Goal: Information Seeking & Learning: Learn about a topic

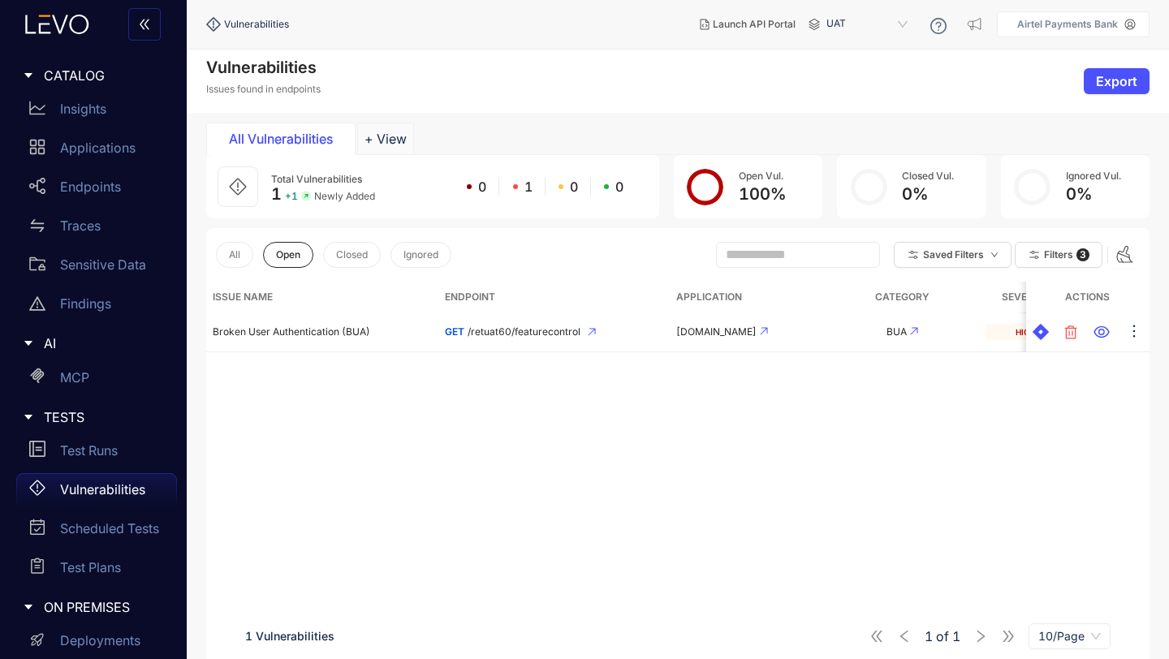
scroll to position [205, 0]
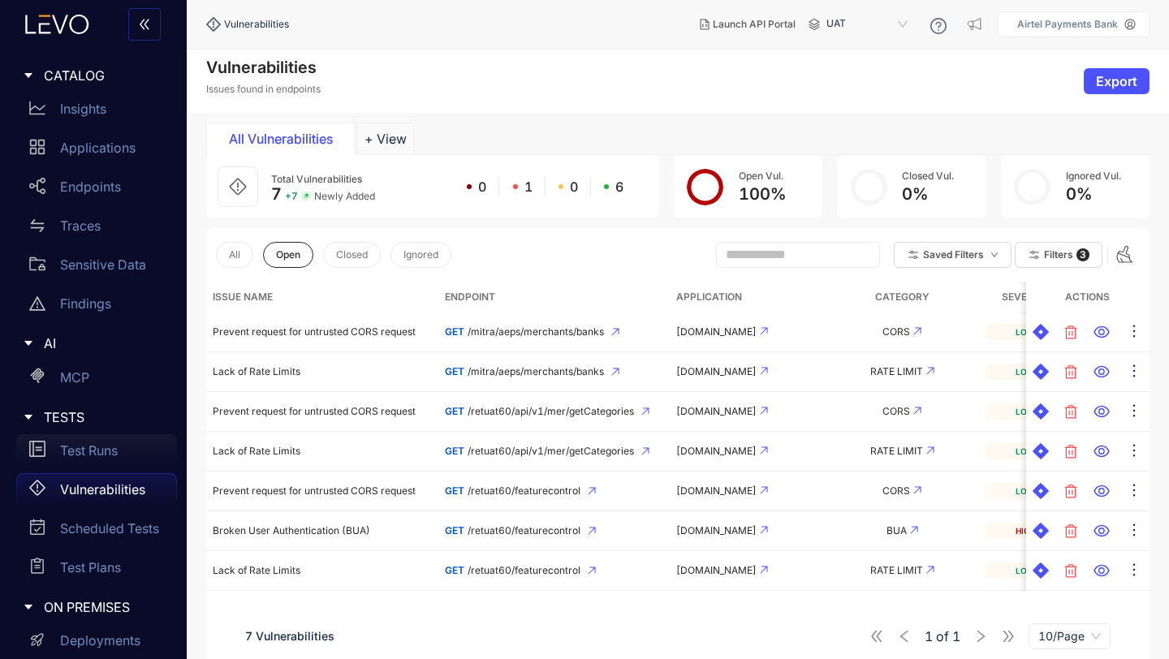
click at [98, 447] on p "Test Runs" at bounding box center [89, 450] width 58 height 15
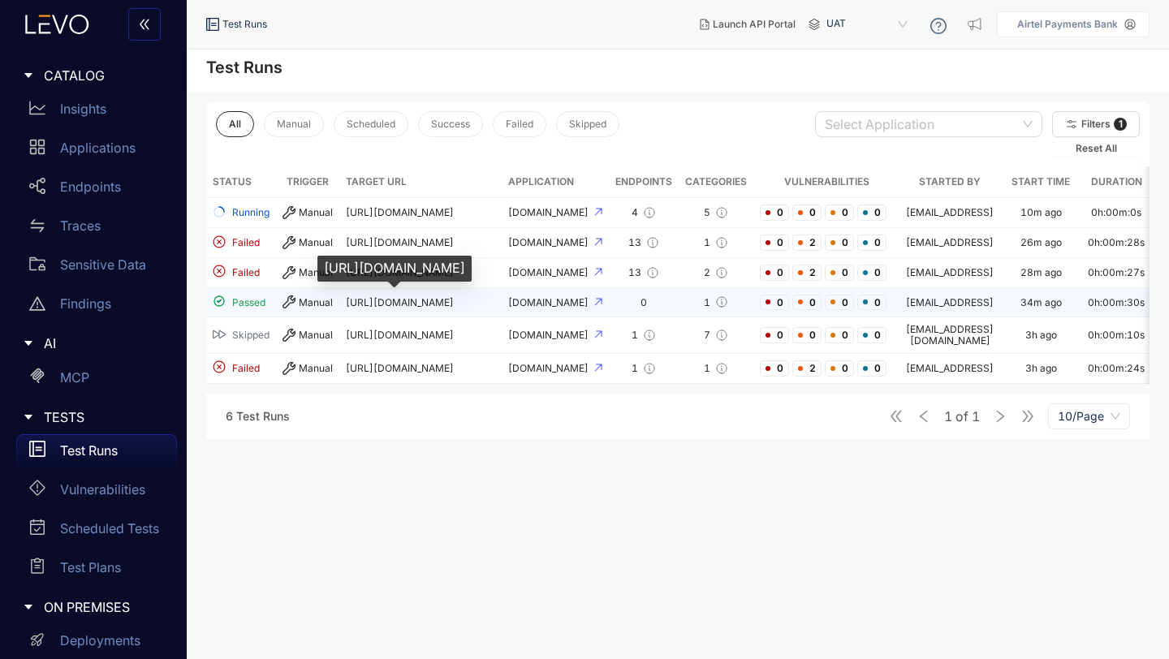
click at [365, 300] on span "https://apbuat.airtelbank.com" at bounding box center [400, 302] width 108 height 12
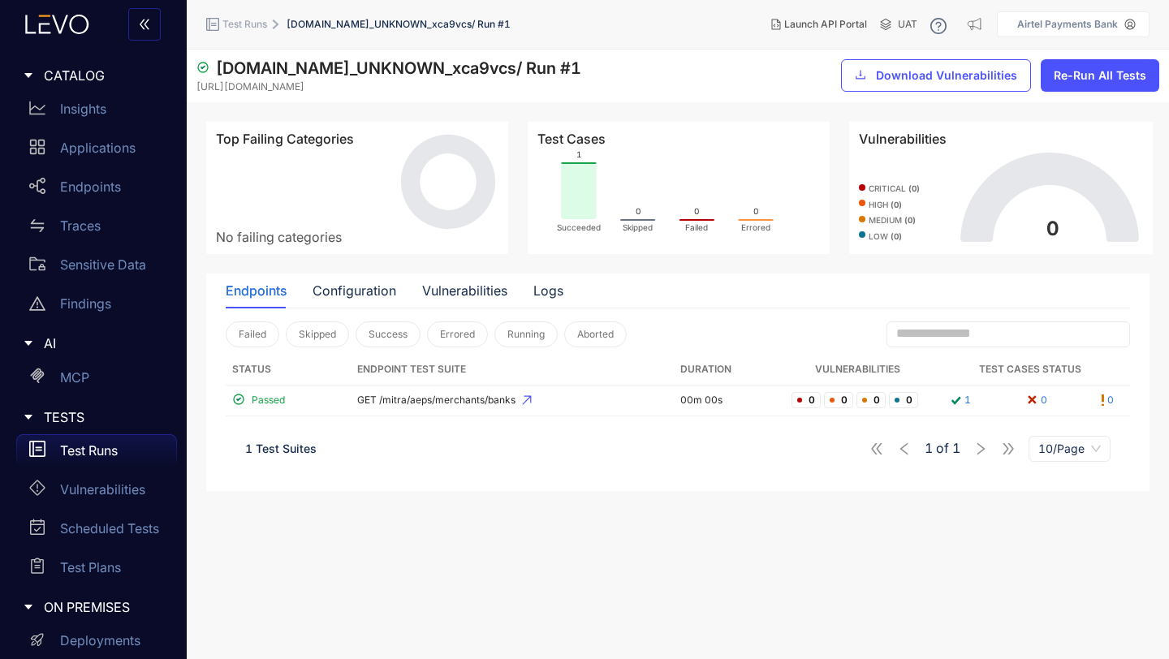
click at [108, 448] on p "Test Runs" at bounding box center [89, 450] width 58 height 15
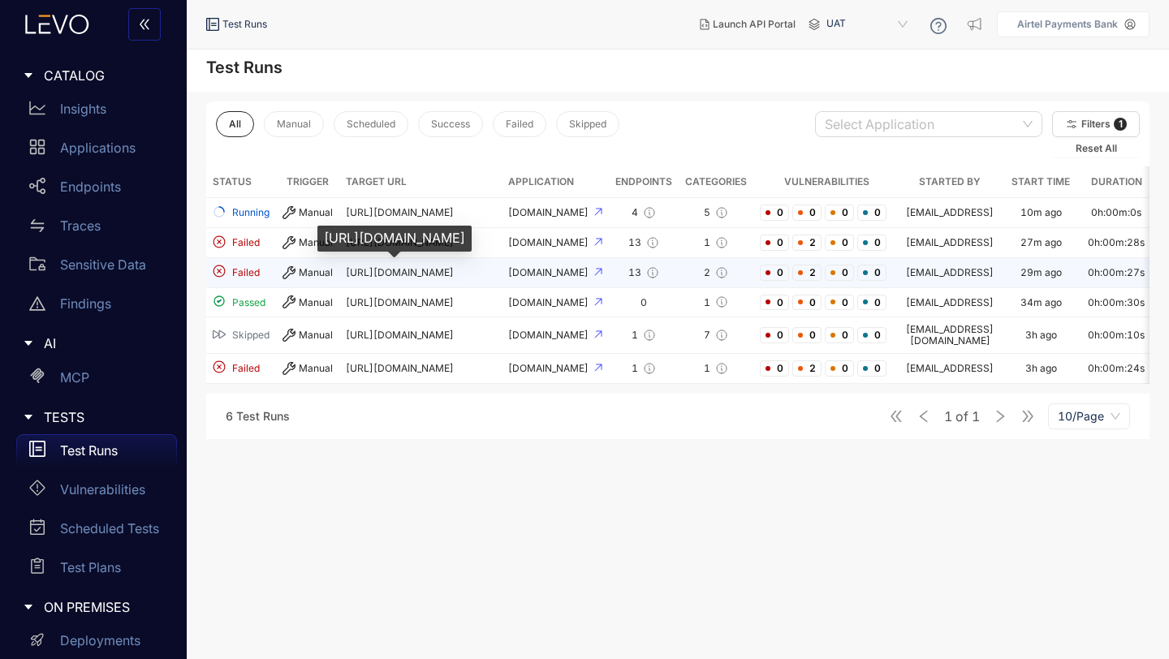
click at [356, 277] on span "https://apbuat.airtelbank.com" at bounding box center [400, 272] width 108 height 12
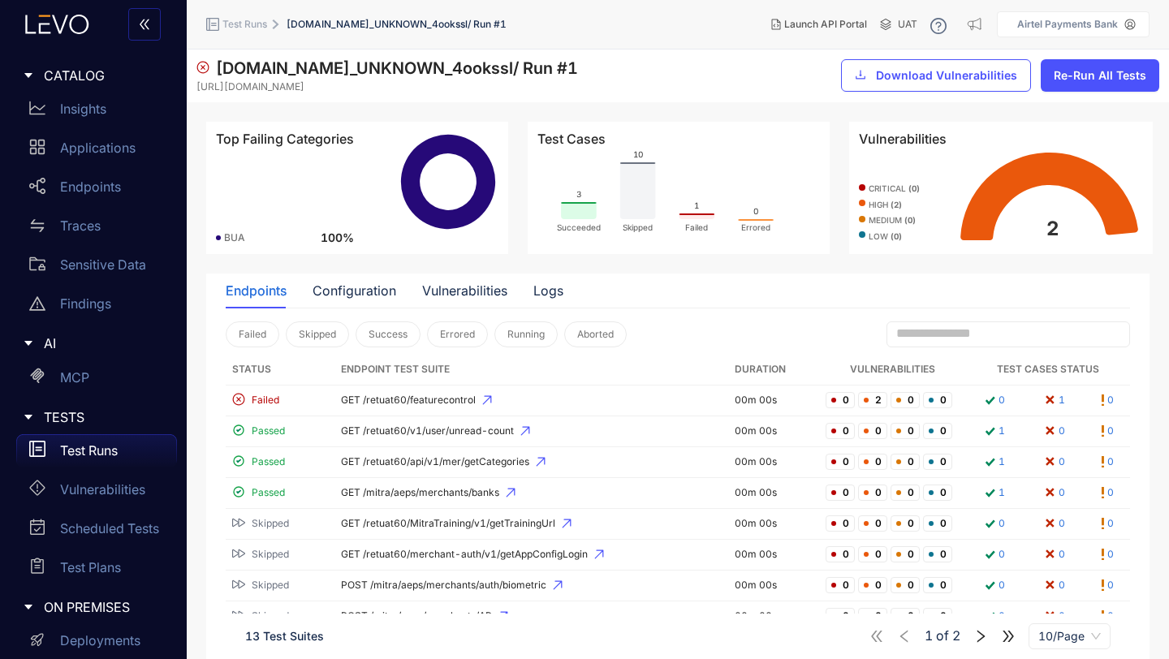
click at [92, 451] on p "Test Runs" at bounding box center [89, 450] width 58 height 15
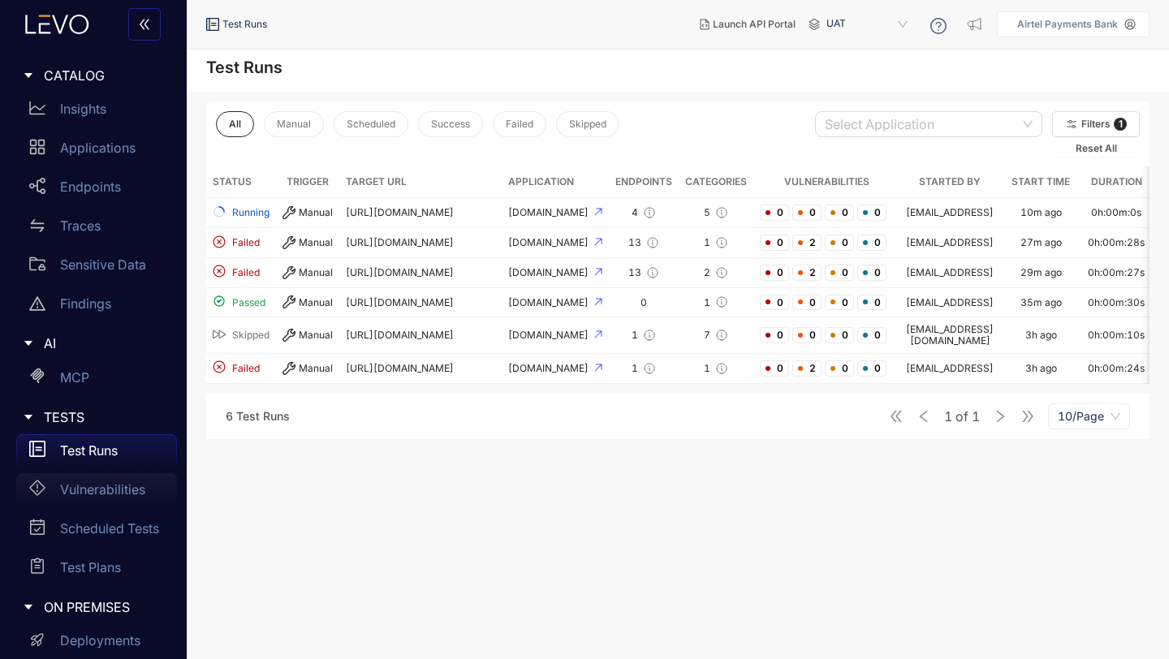
click at [118, 490] on p "Vulnerabilities" at bounding box center [102, 489] width 85 height 15
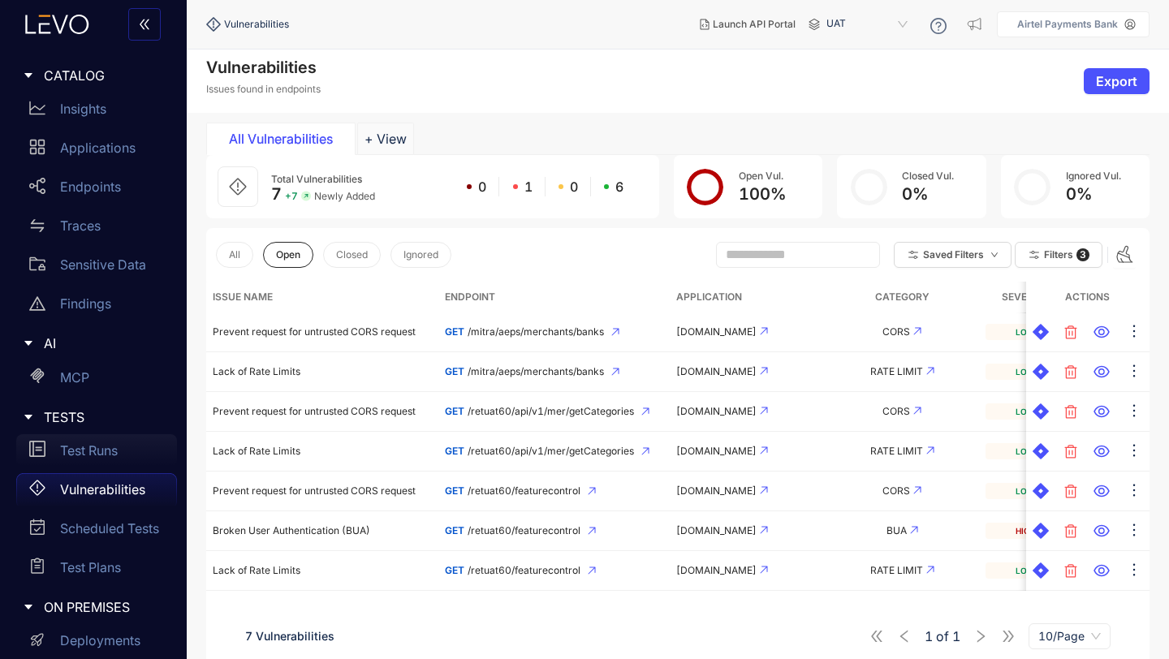
click at [95, 447] on p "Test Runs" at bounding box center [89, 450] width 58 height 15
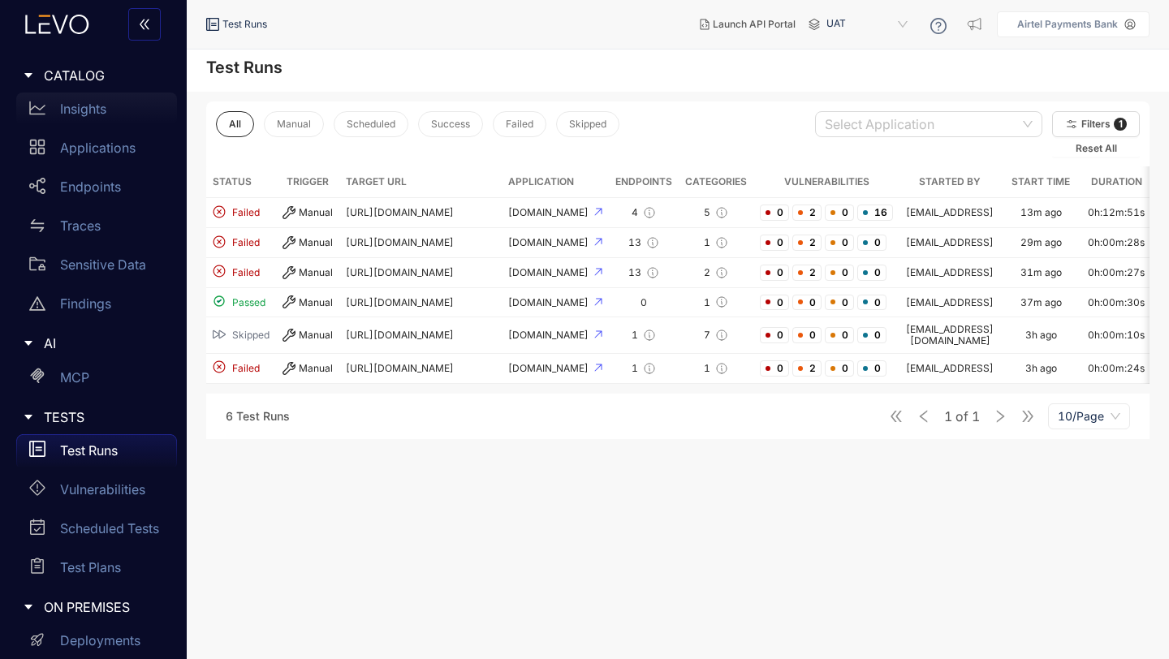
click at [81, 110] on p "Insights" at bounding box center [83, 108] width 46 height 15
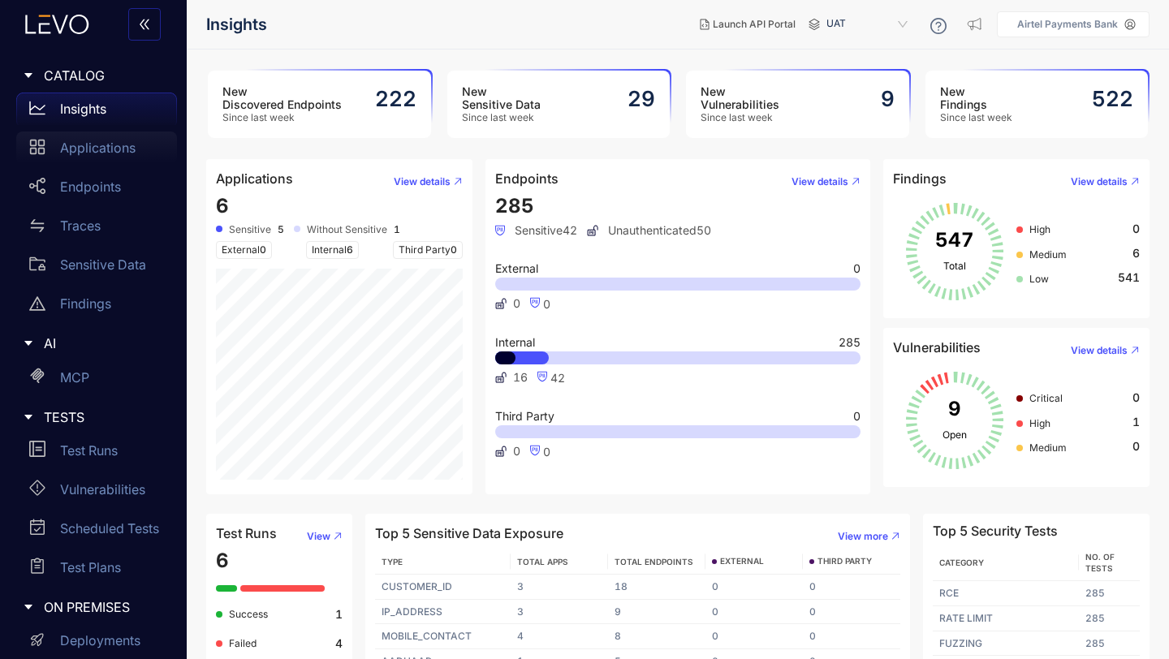
click at [82, 146] on p "Applications" at bounding box center [98, 147] width 76 height 15
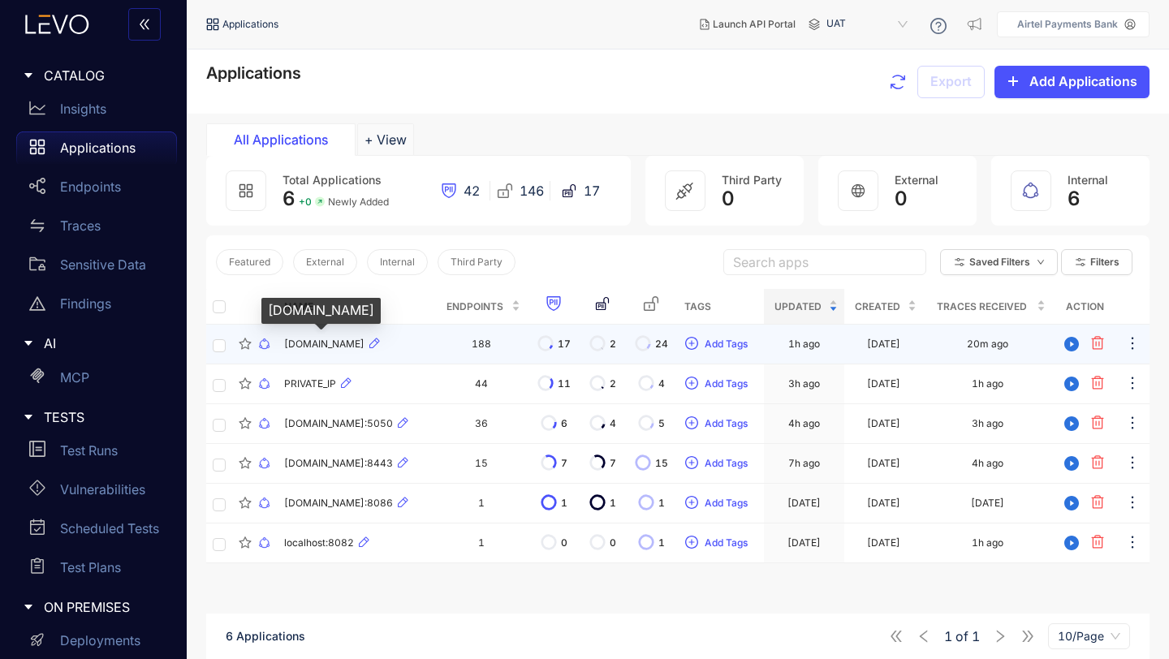
click at [341, 340] on span "[DOMAIN_NAME]" at bounding box center [324, 344] width 80 height 11
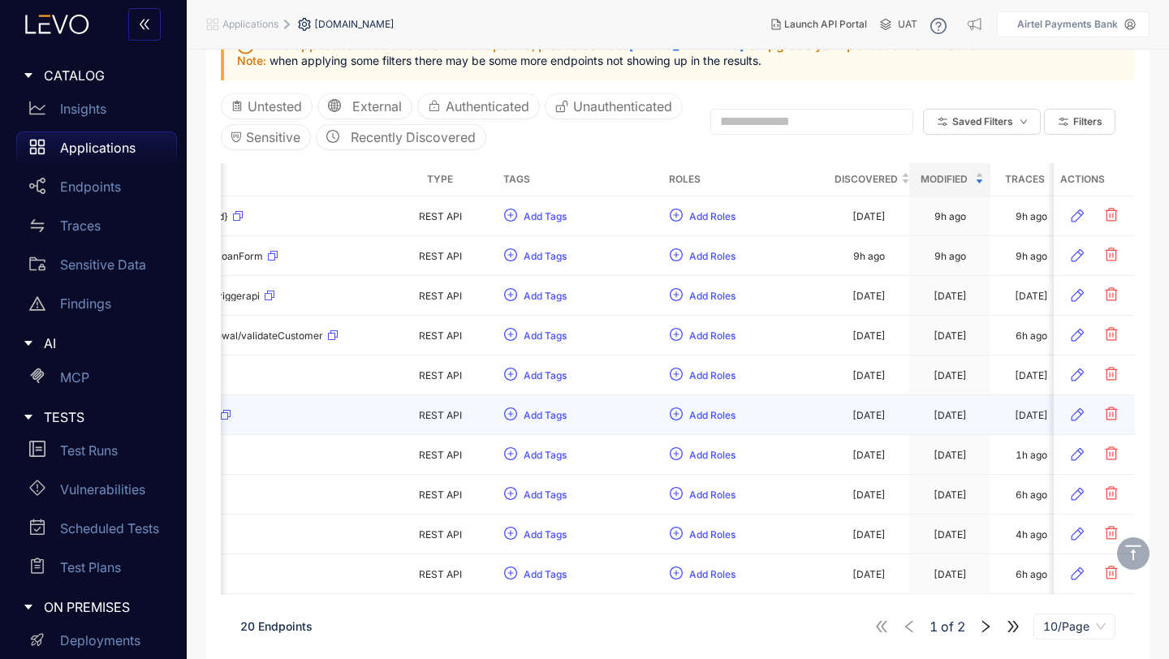
scroll to position [0, 385]
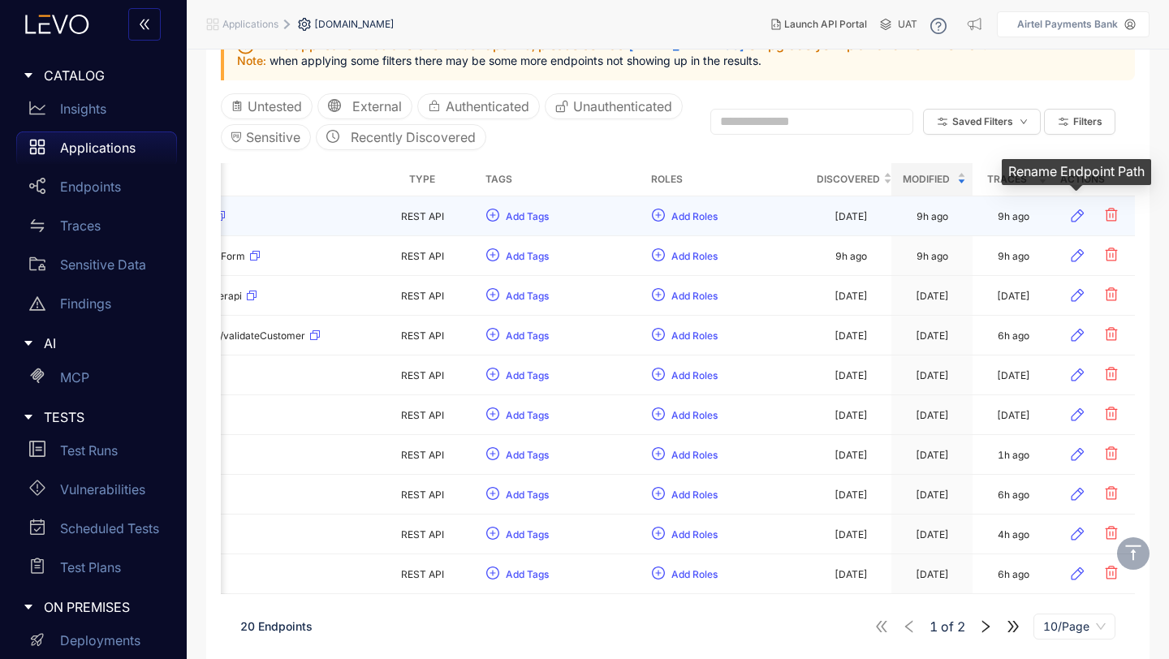
click at [1079, 210] on icon "button" at bounding box center [1078, 215] width 13 height 13
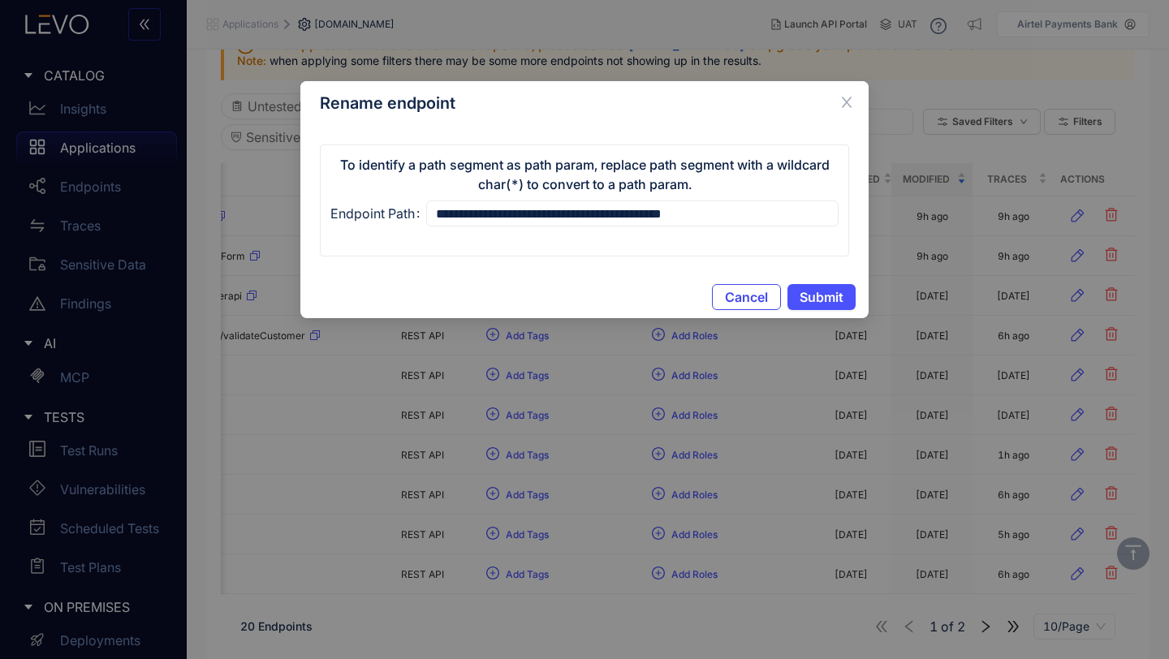
click at [743, 294] on span "Cancel" at bounding box center [746, 297] width 43 height 15
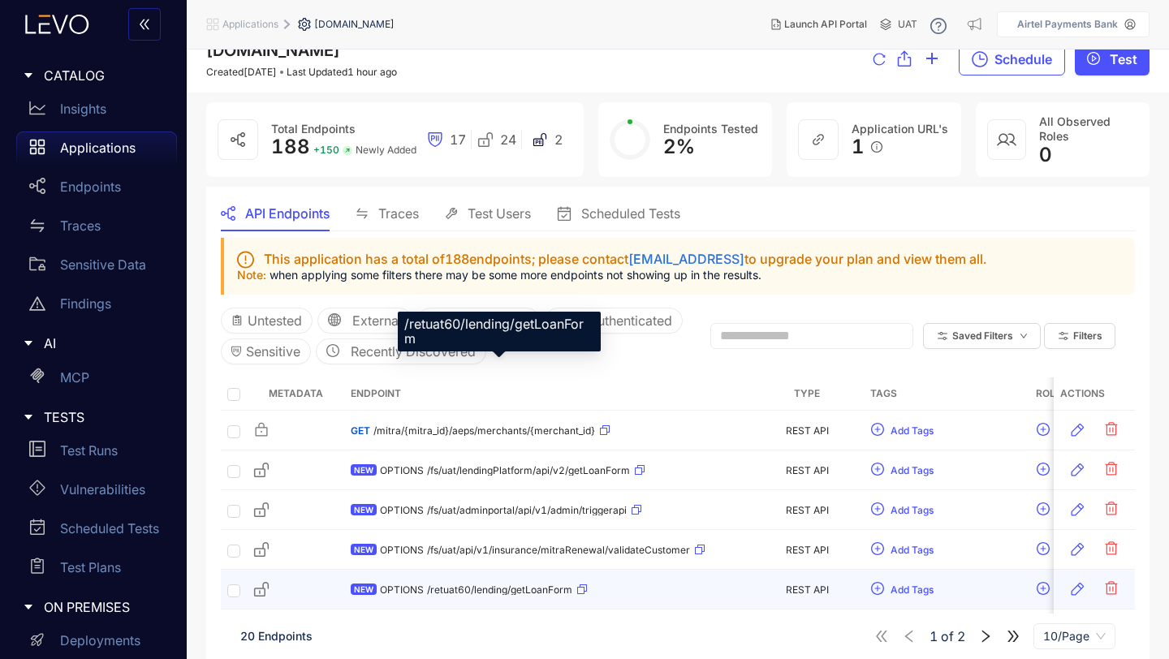
scroll to position [0, 0]
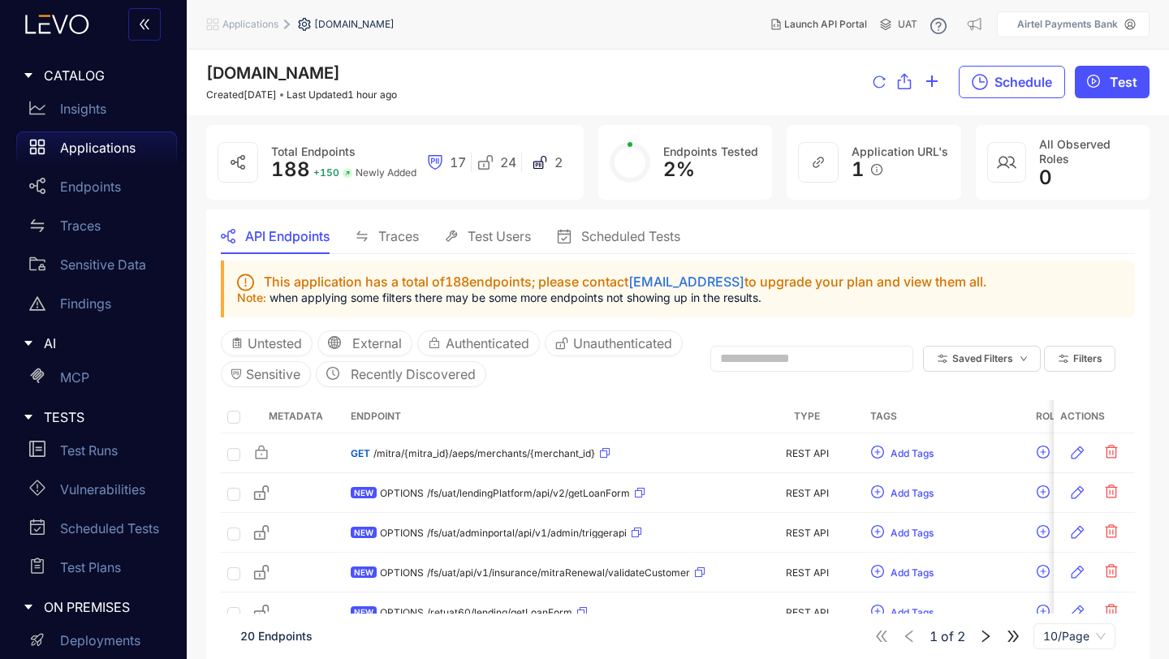
click at [396, 235] on span "Traces" at bounding box center [398, 236] width 41 height 15
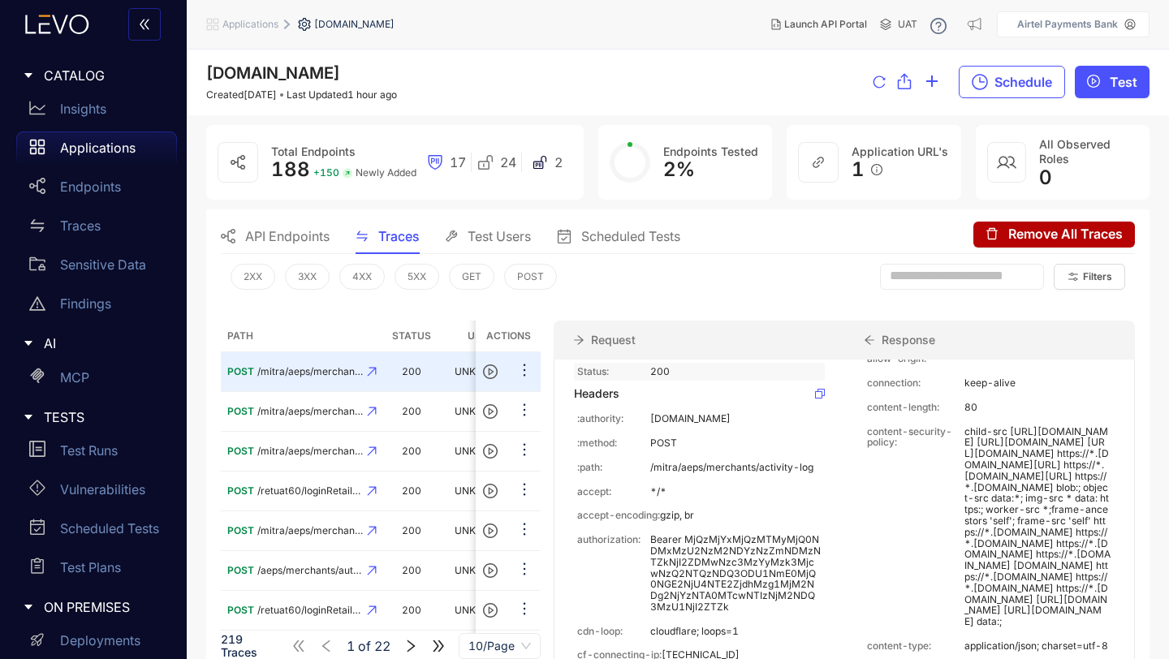
scroll to position [105, 0]
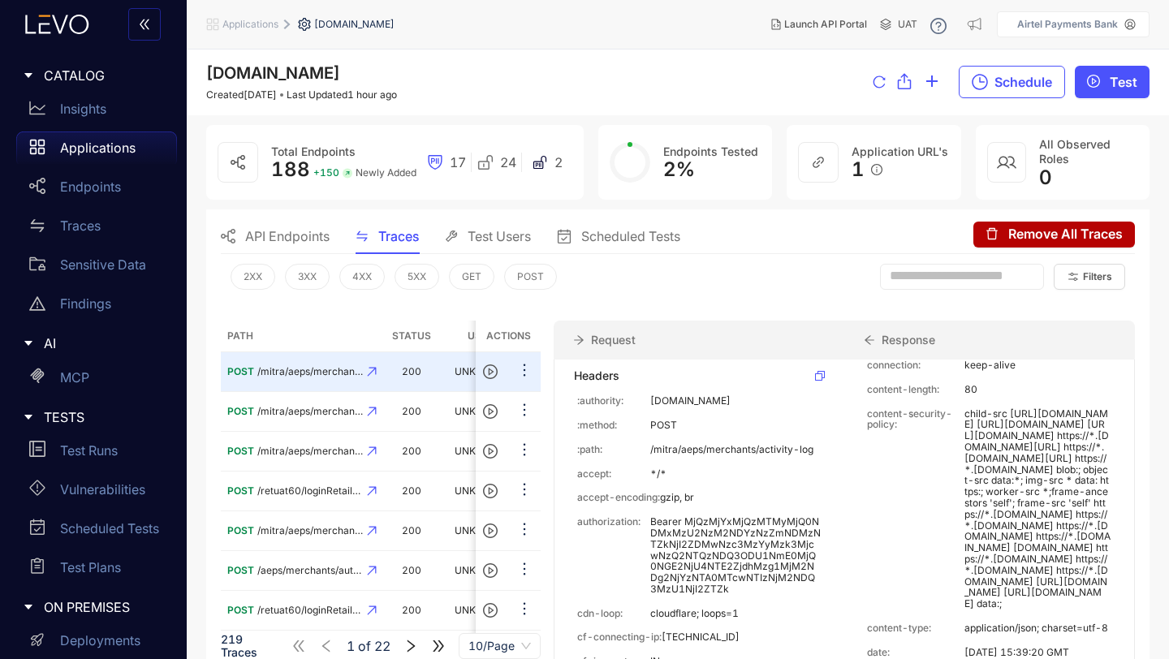
click at [497, 236] on span "Test Users" at bounding box center [499, 236] width 63 height 15
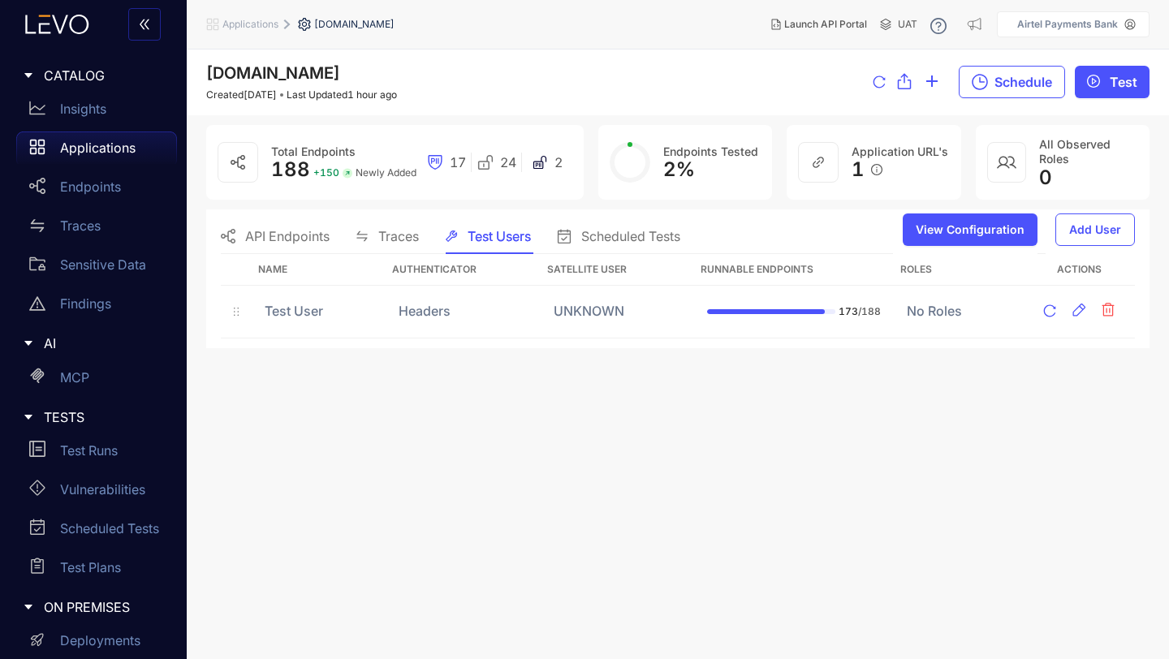
click at [623, 245] on div "Scheduled Tests" at bounding box center [618, 236] width 123 height 34
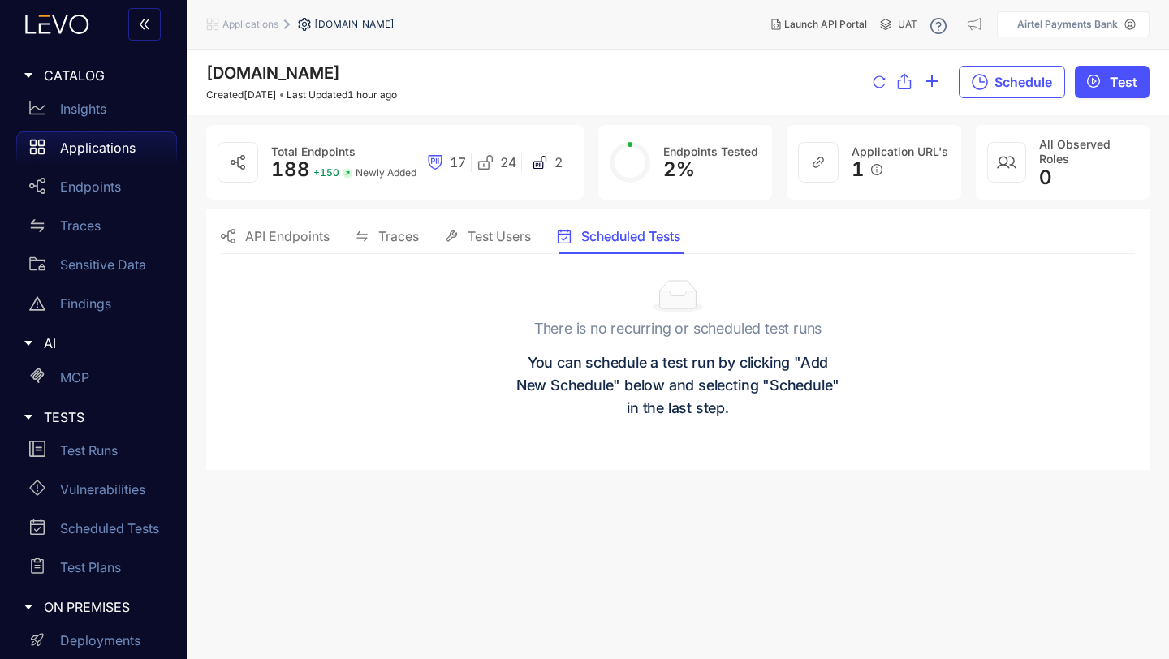
click at [265, 237] on span "API Endpoints" at bounding box center [287, 236] width 84 height 15
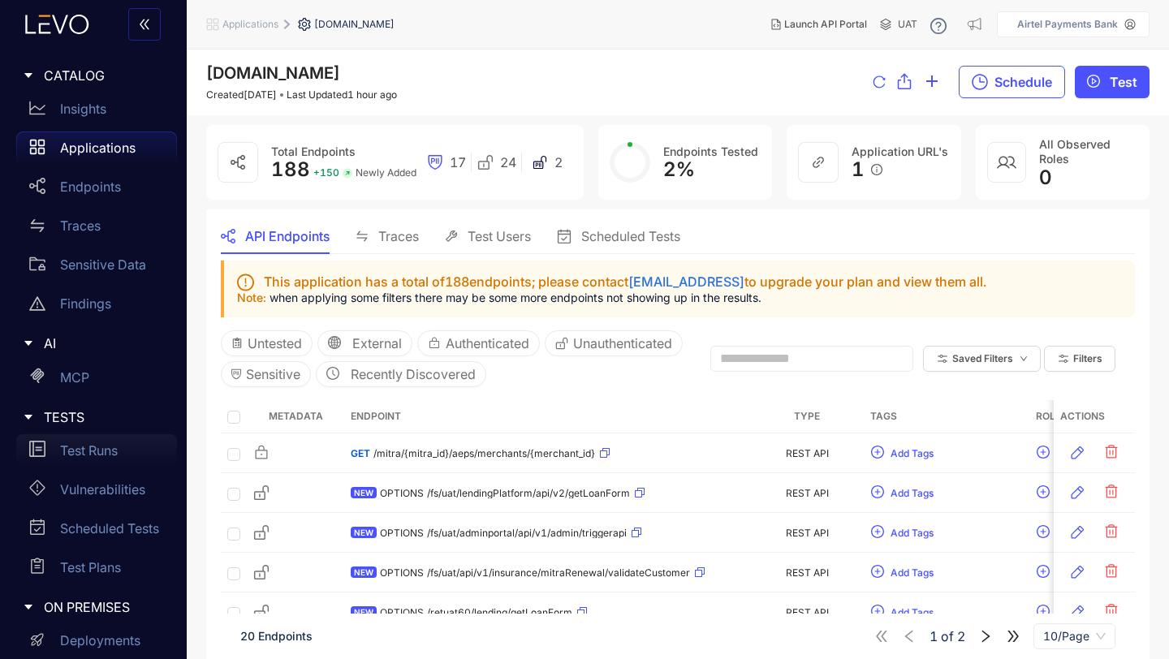
click at [87, 451] on p "Test Runs" at bounding box center [89, 450] width 58 height 15
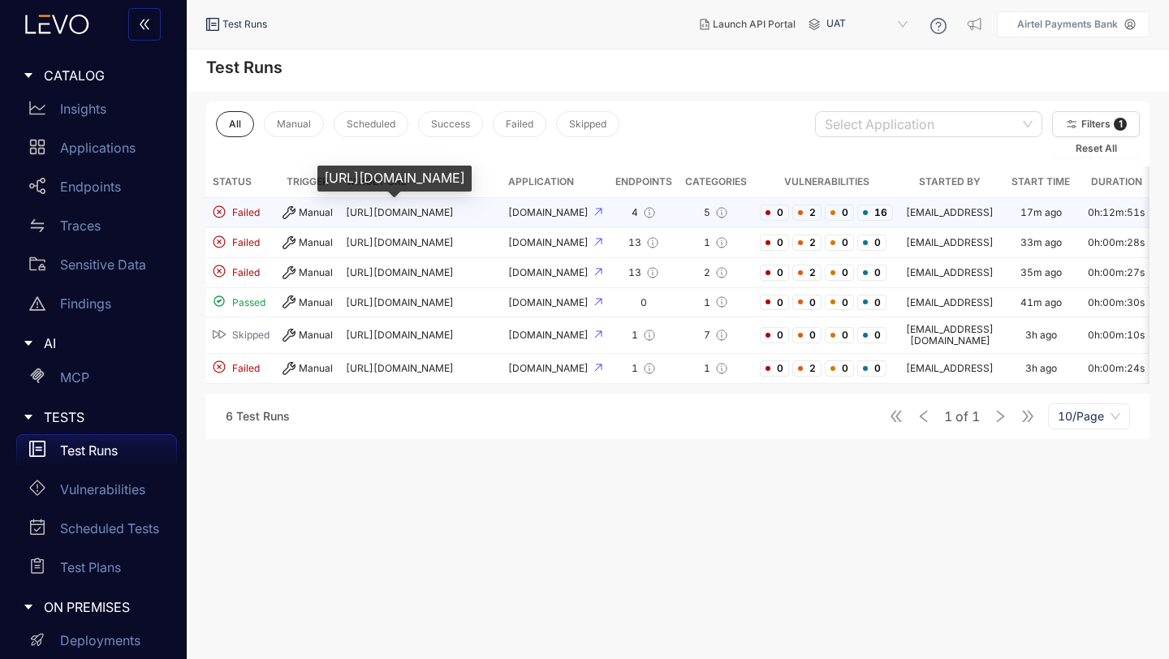
click at [372, 215] on span "https://apbuat.airtelbank.com" at bounding box center [400, 212] width 108 height 12
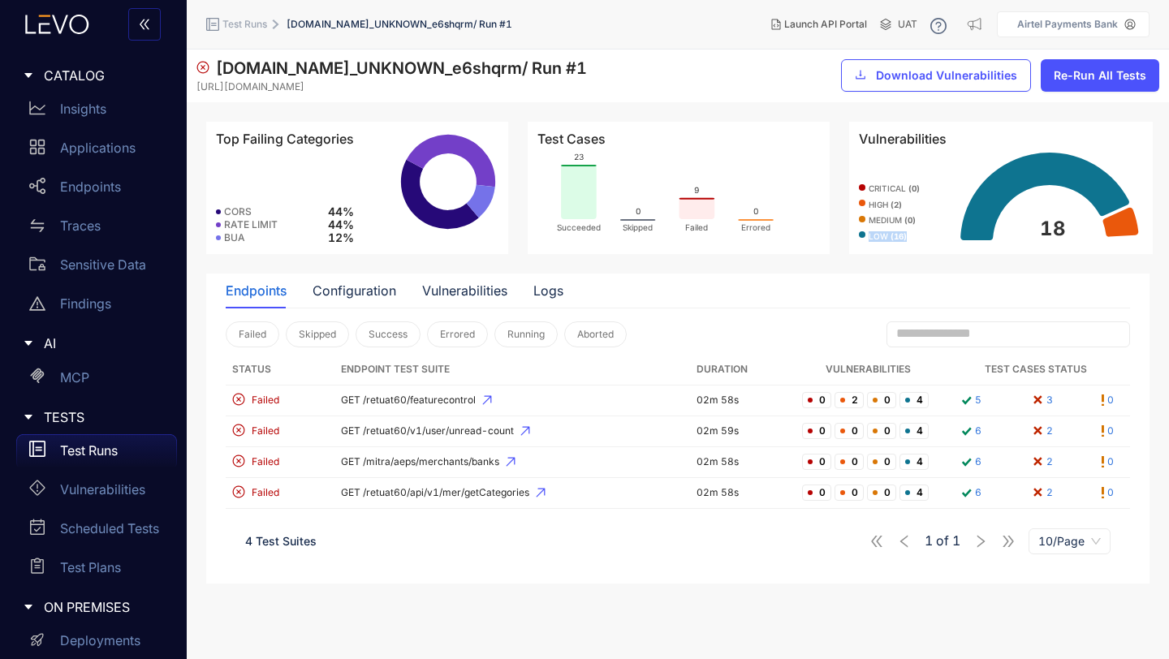
drag, startPoint x: 908, startPoint y: 235, endPoint x: 864, endPoint y: 235, distance: 43.8
click at [864, 235] on div "low ( 16 )" at bounding box center [903, 235] width 88 height 13
click at [82, 105] on p "Insights" at bounding box center [83, 108] width 46 height 15
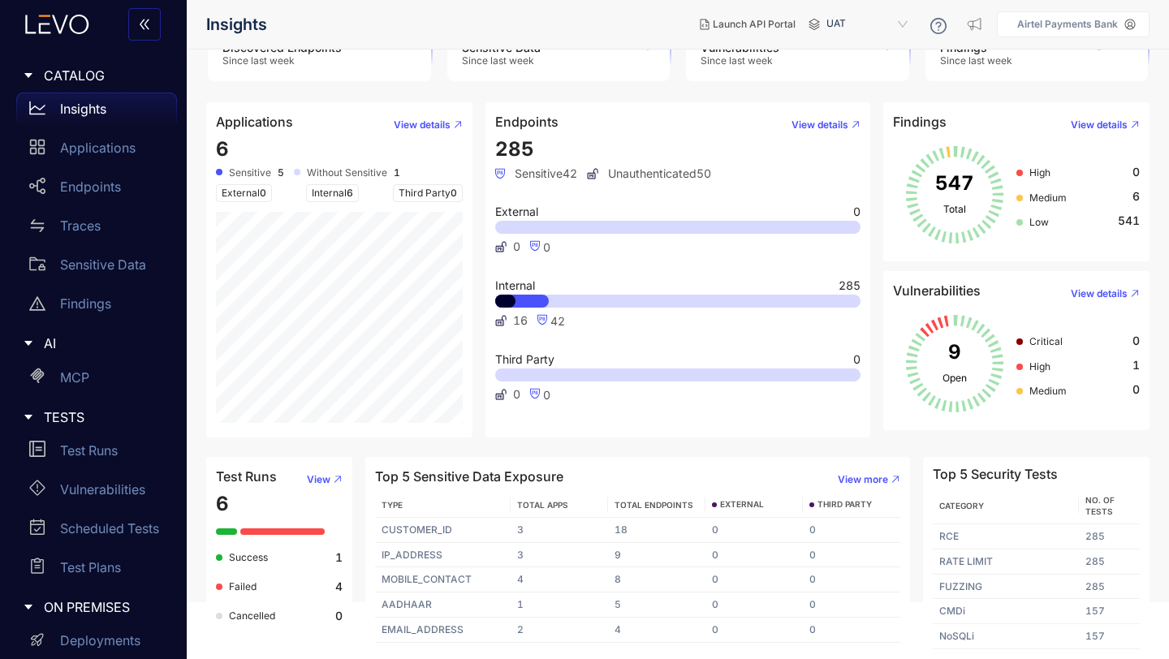
scroll to position [56, 0]
click at [425, 632] on td "EMAIL_ADDRESS" at bounding box center [443, 631] width 136 height 25
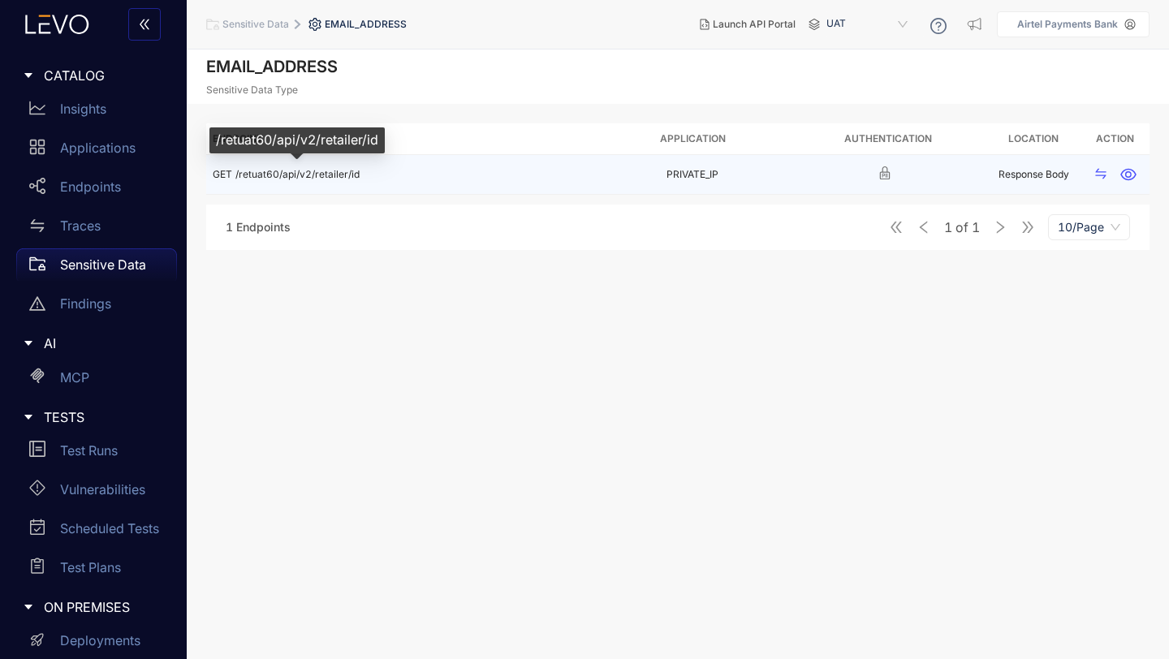
click at [298, 173] on span "/retuat60/api/v2/retailer/id" at bounding box center [297, 174] width 124 height 12
click at [337, 172] on span "/retuat60/api/v2/retailer/id" at bounding box center [297, 174] width 124 height 12
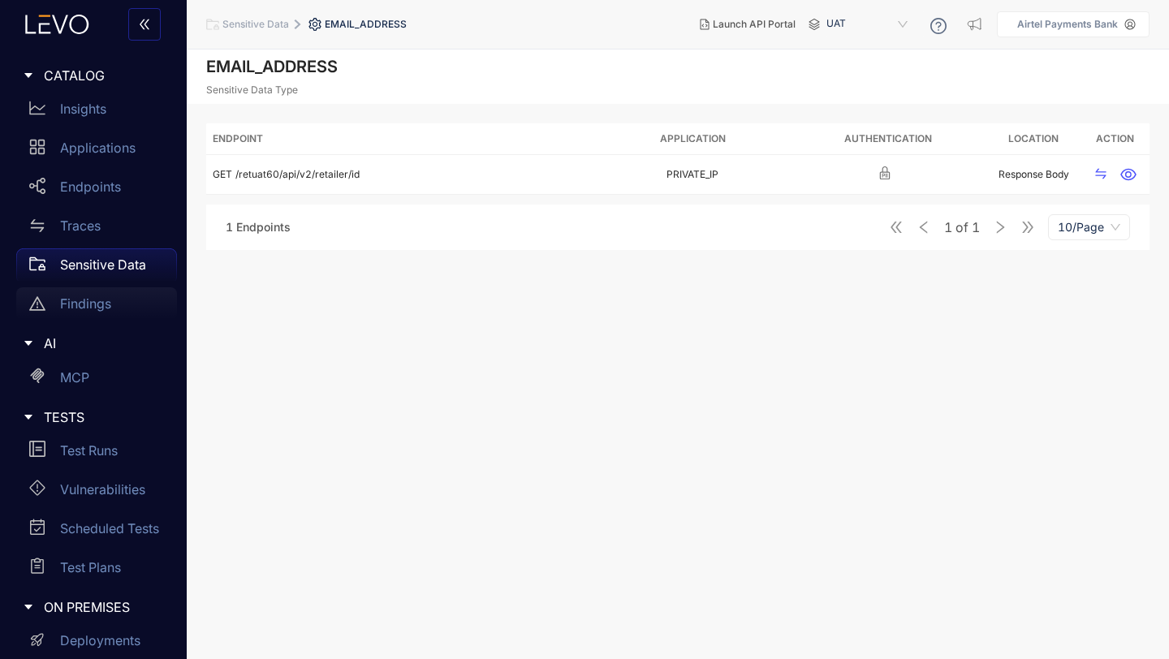
click at [94, 302] on p "Findings" at bounding box center [85, 303] width 51 height 15
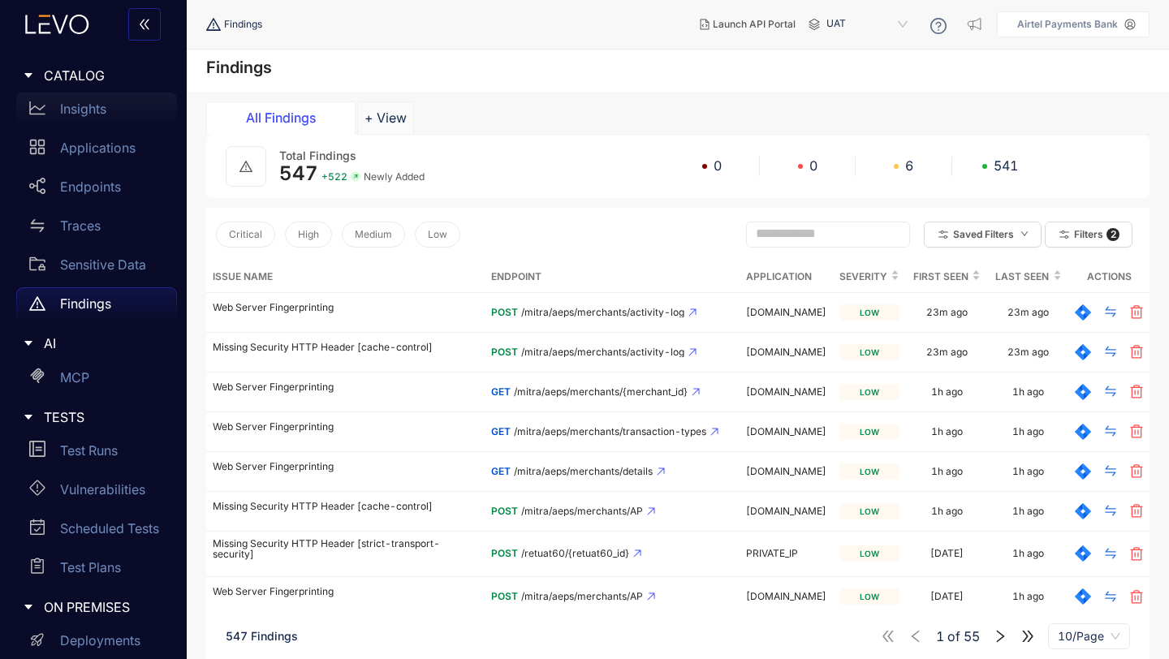
click at [97, 114] on p "Insights" at bounding box center [83, 108] width 46 height 15
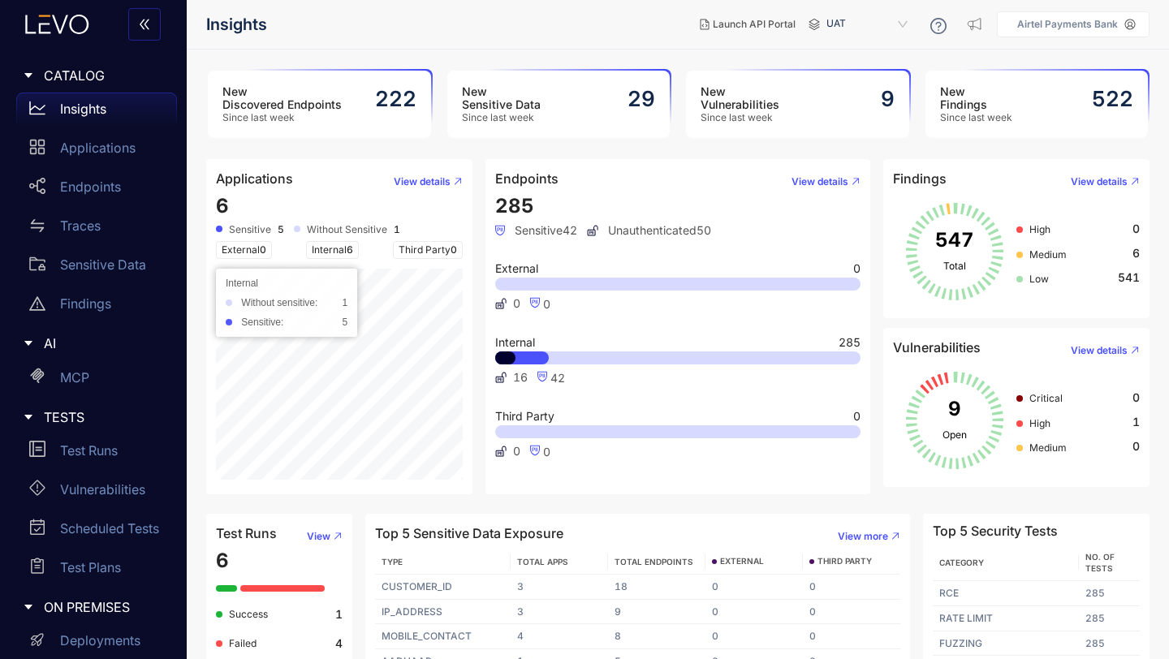
scroll to position [57, 0]
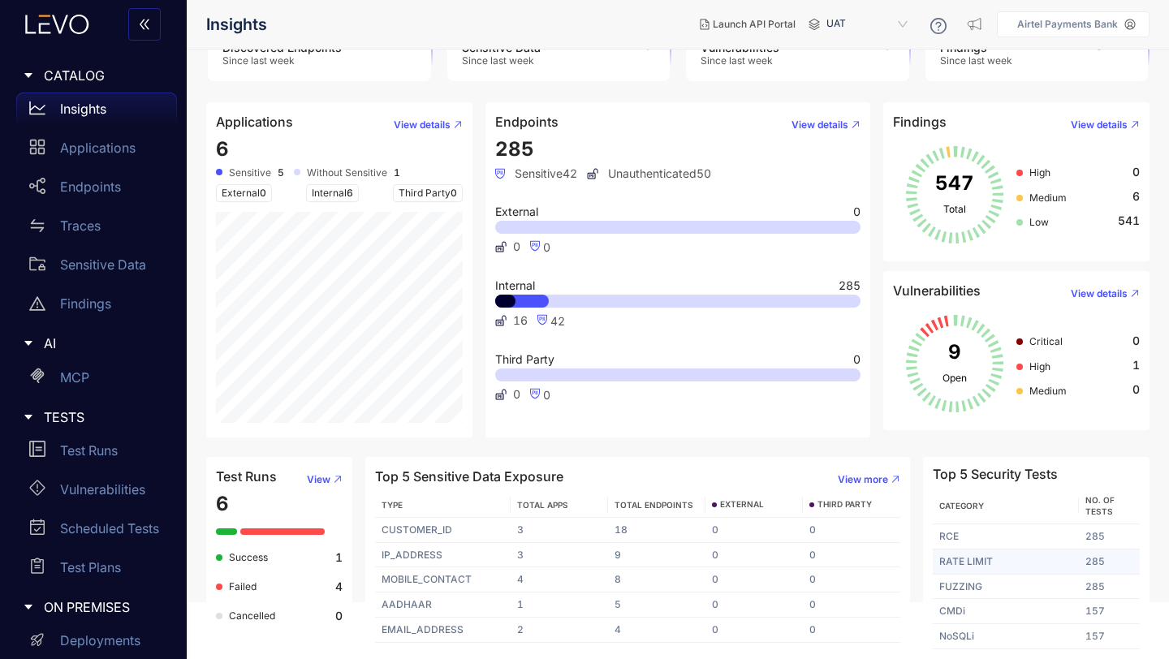
click at [974, 564] on td "RATE LIMIT" at bounding box center [1006, 562] width 146 height 25
click at [968, 590] on td "FUZZING" at bounding box center [1006, 587] width 146 height 25
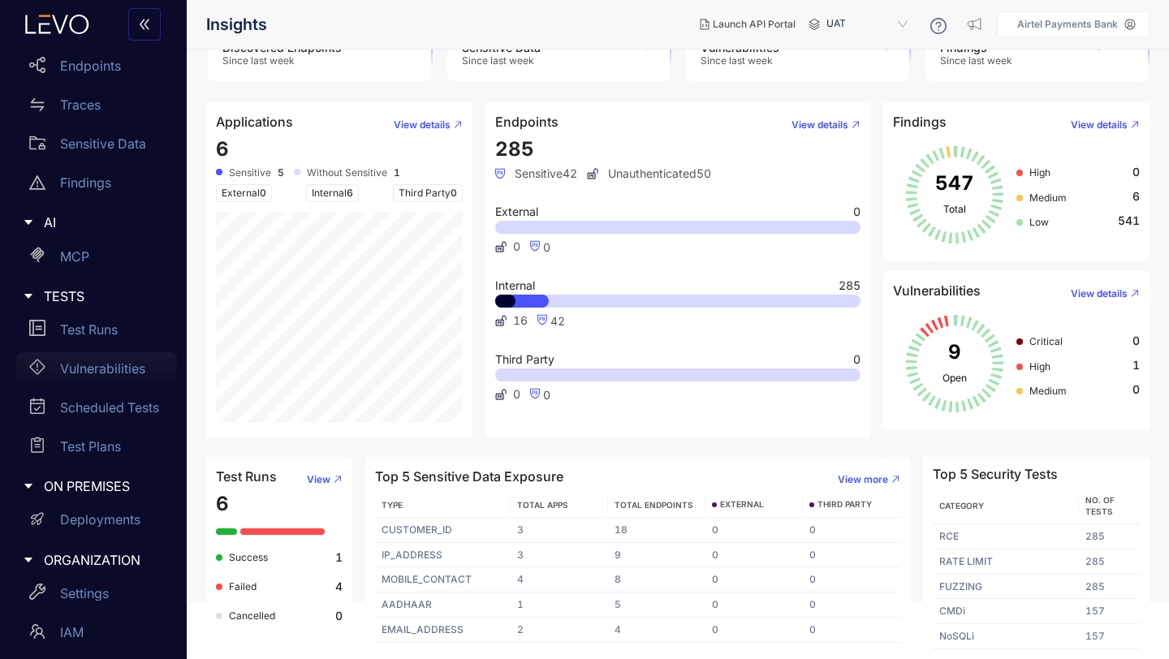
scroll to position [205, 0]
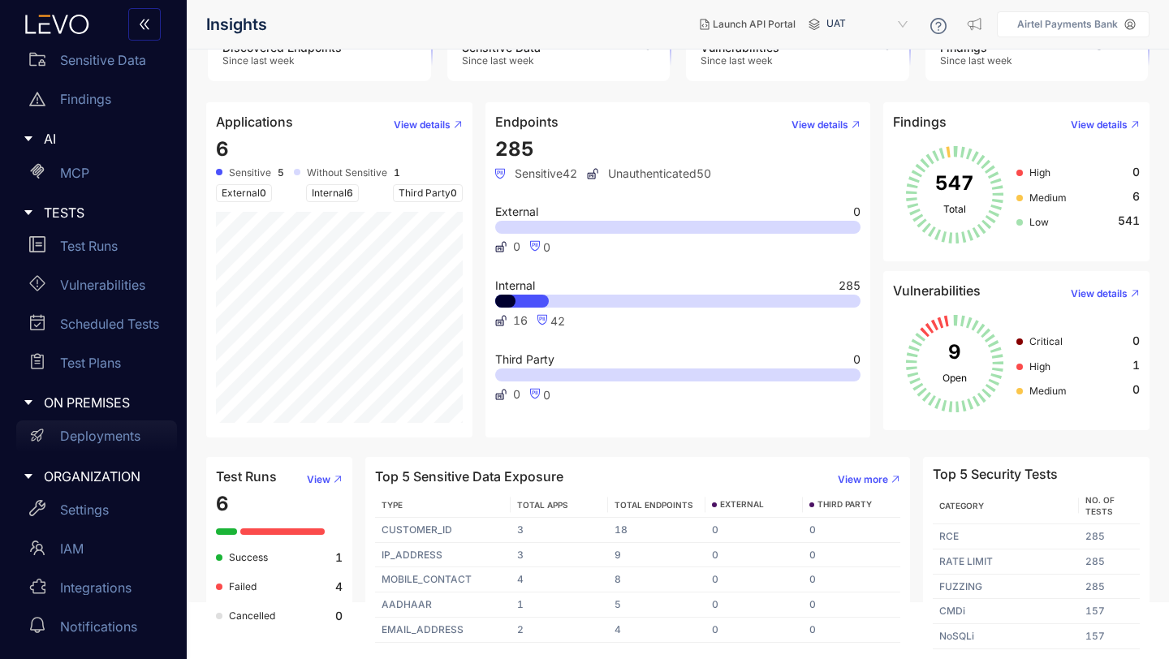
click at [107, 439] on p "Deployments" at bounding box center [100, 436] width 80 height 15
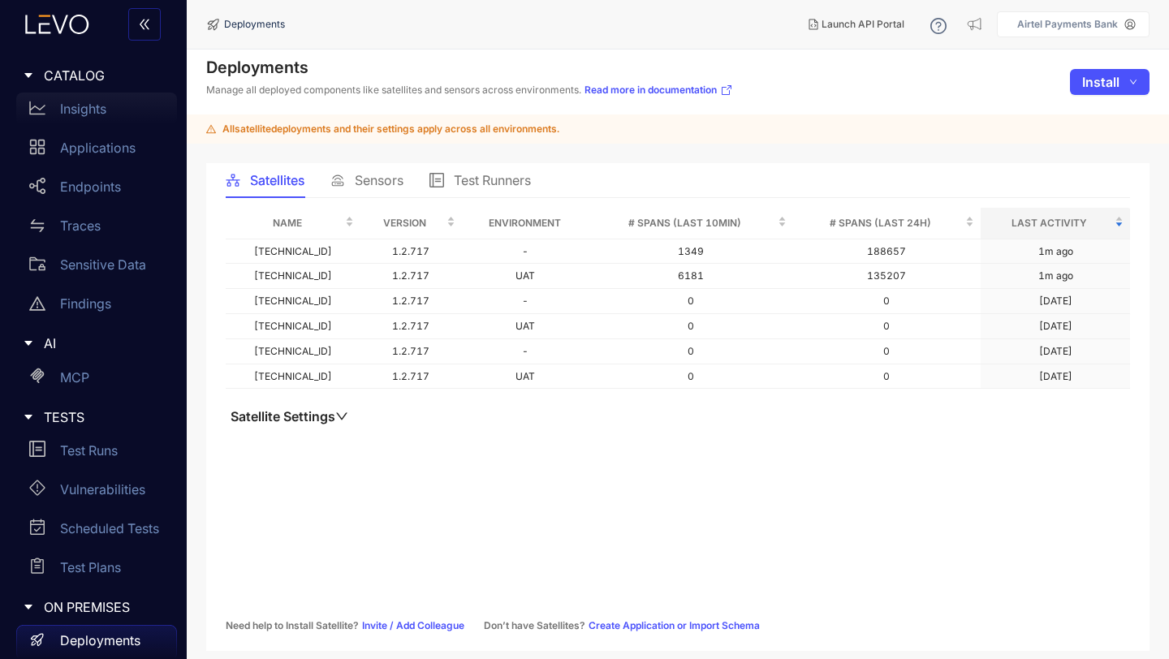
click at [83, 111] on p "Insights" at bounding box center [83, 108] width 46 height 15
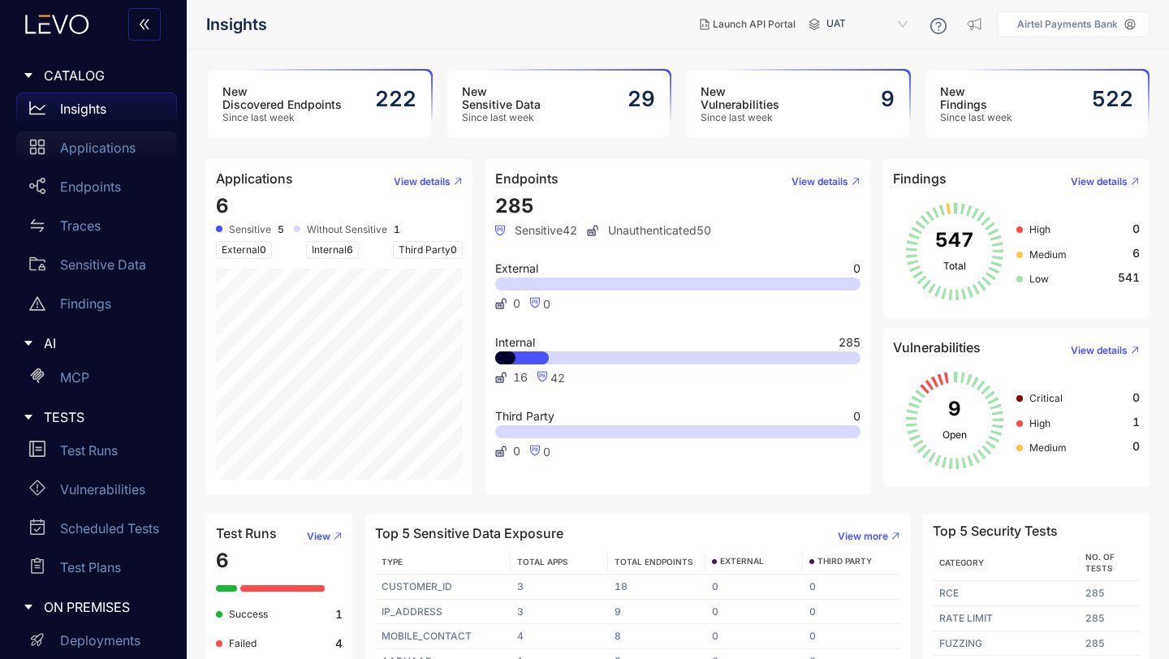
click at [89, 149] on p "Applications" at bounding box center [98, 147] width 76 height 15
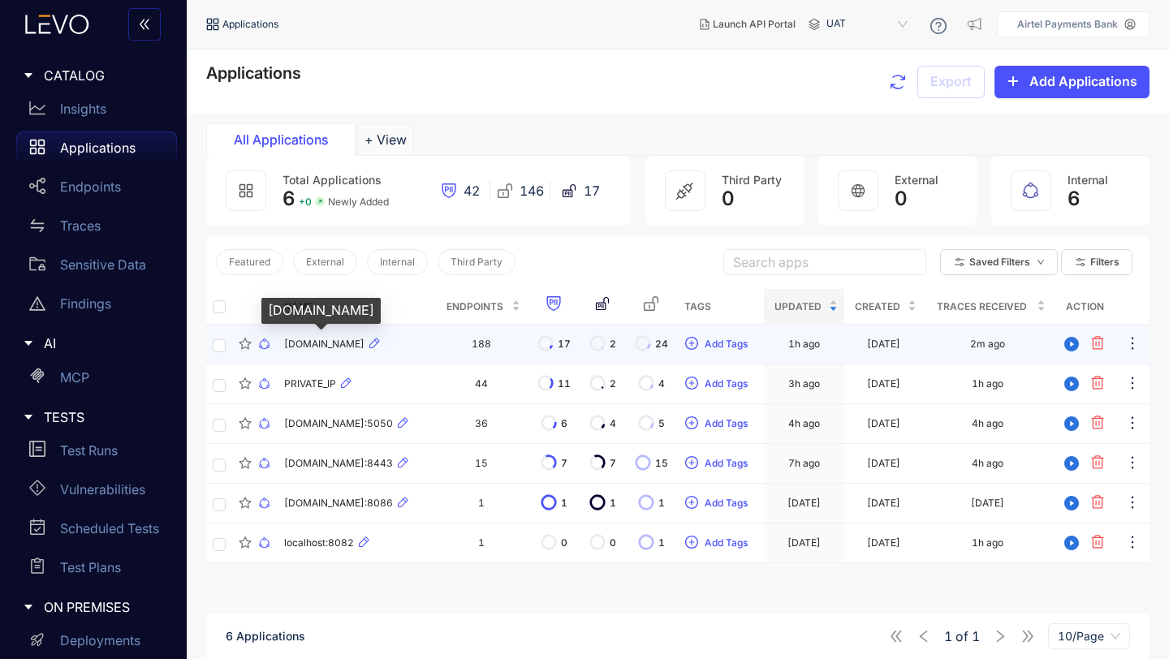
click at [326, 342] on span "[DOMAIN_NAME]" at bounding box center [324, 344] width 80 height 11
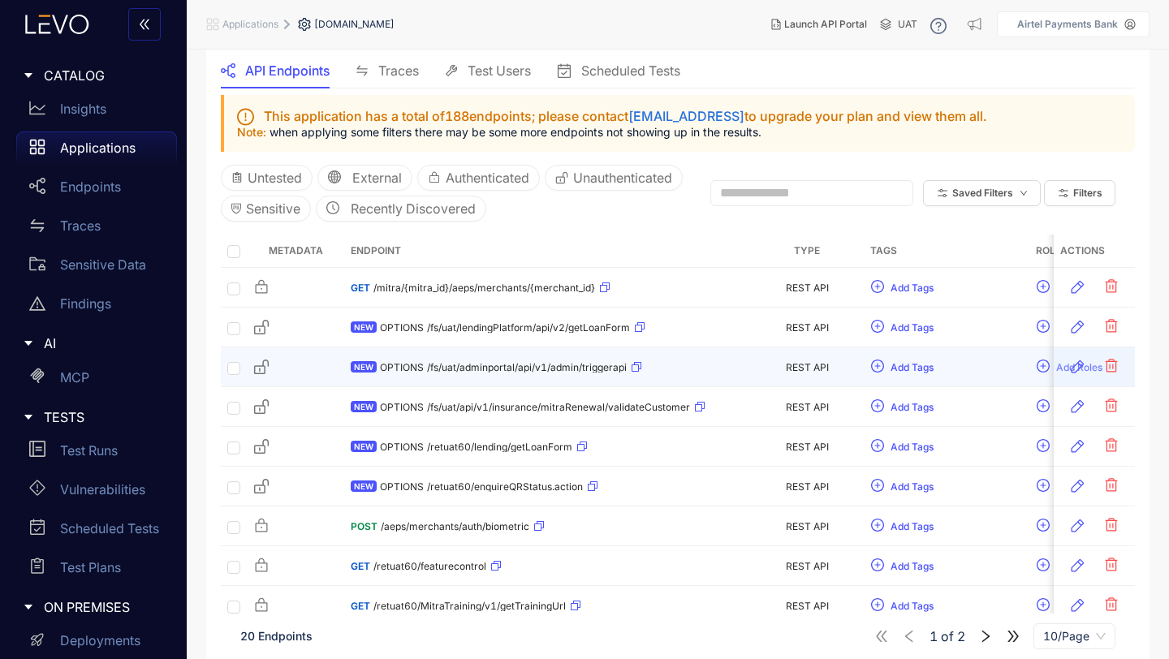
scroll to position [171, 0]
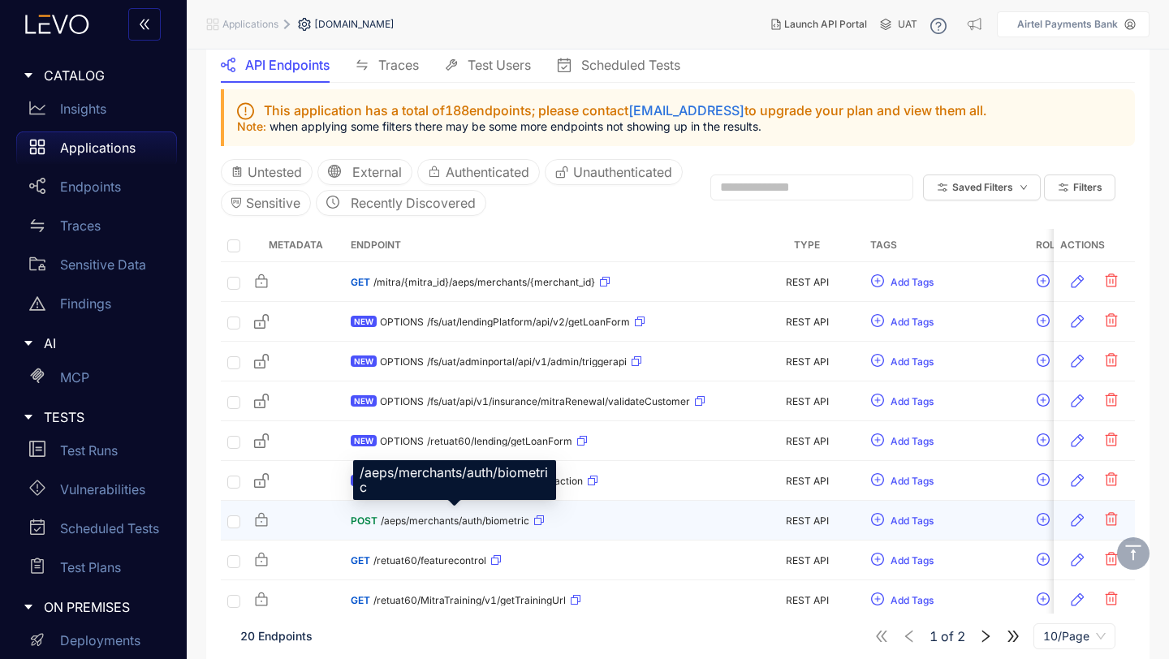
click at [432, 516] on span "/aeps/merchants/auth/biometric" at bounding box center [455, 521] width 149 height 11
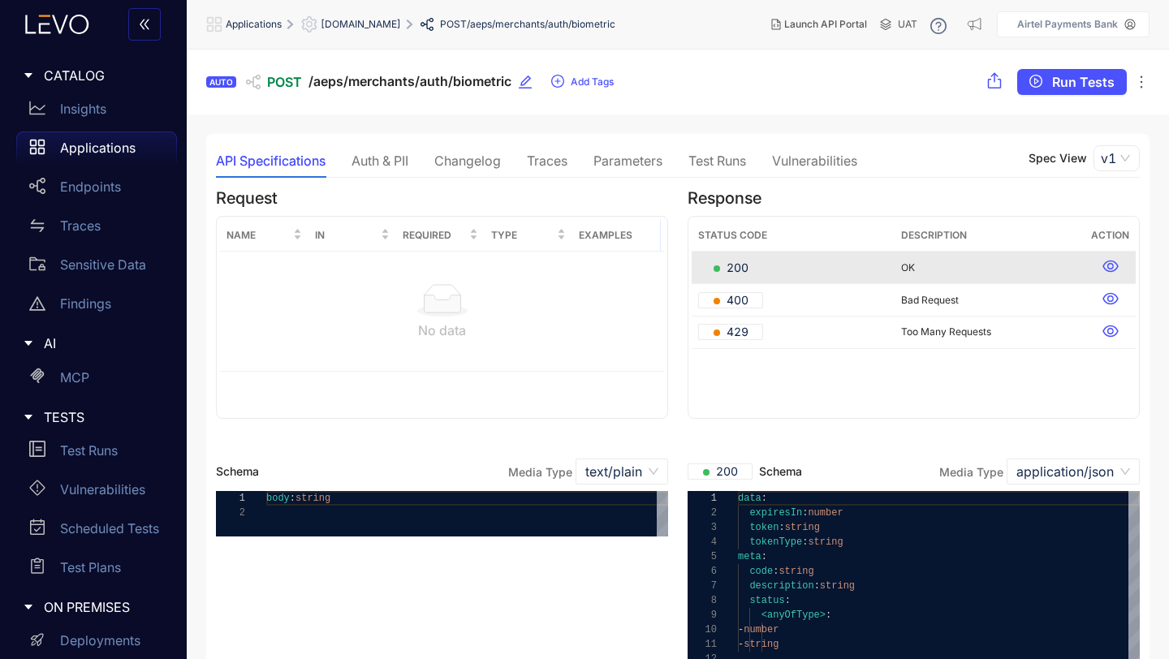
click at [391, 158] on div "Auth & PII" at bounding box center [380, 160] width 57 height 15
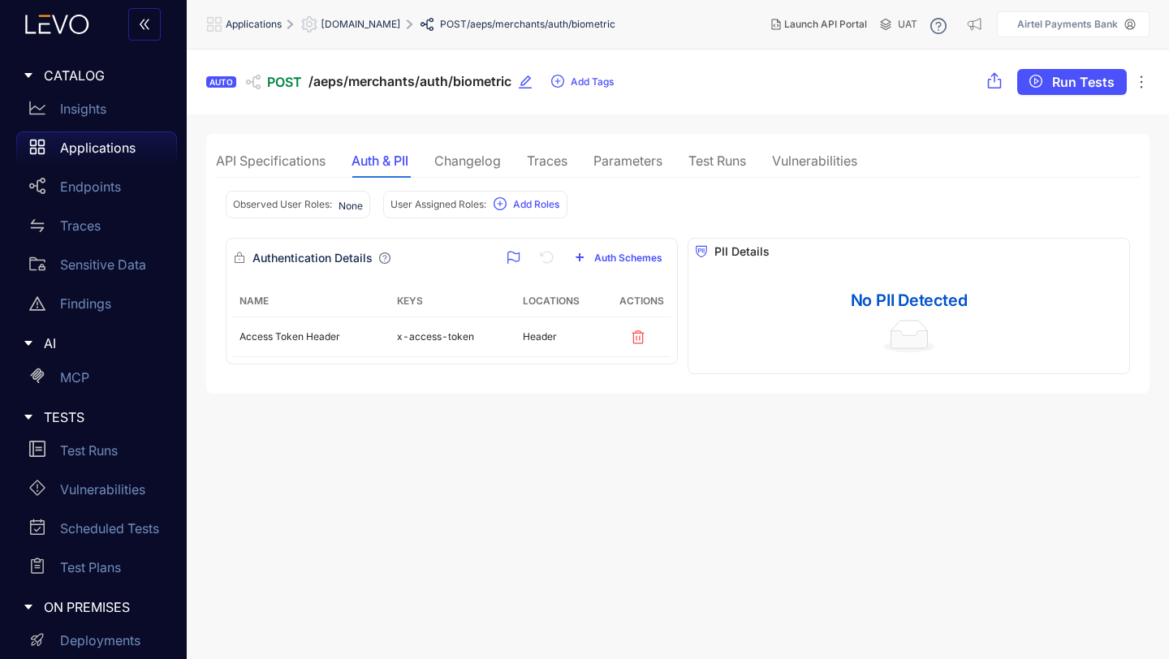
click at [486, 158] on div "Changelog" at bounding box center [467, 160] width 67 height 15
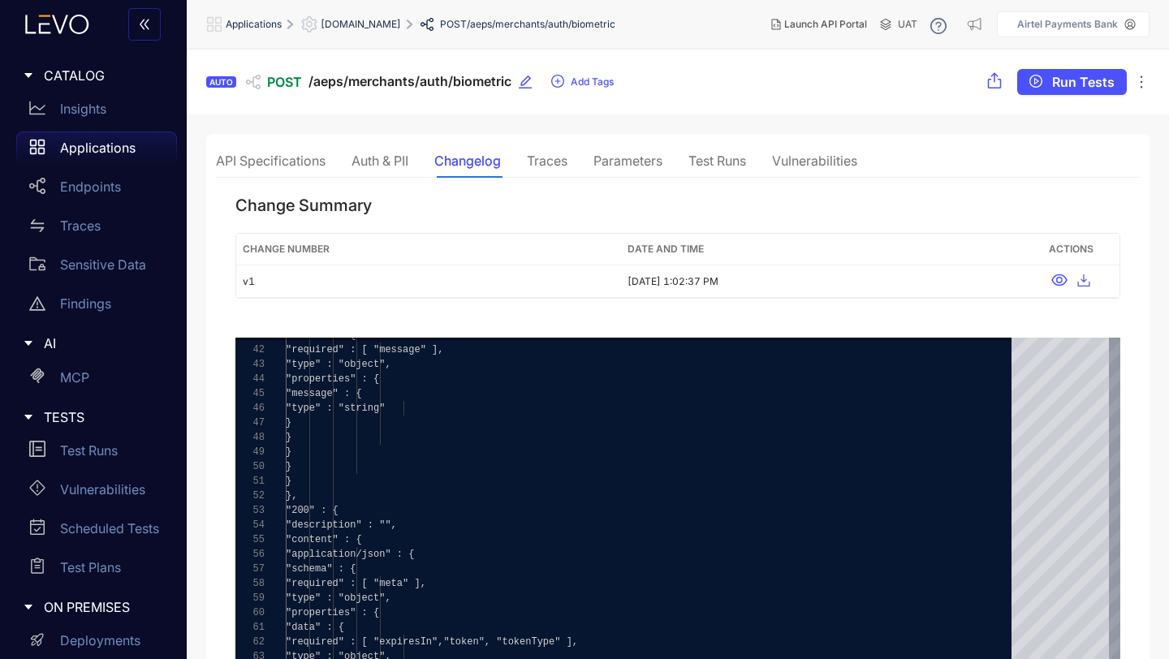
click at [554, 154] on div "Traces" at bounding box center [547, 160] width 41 height 15
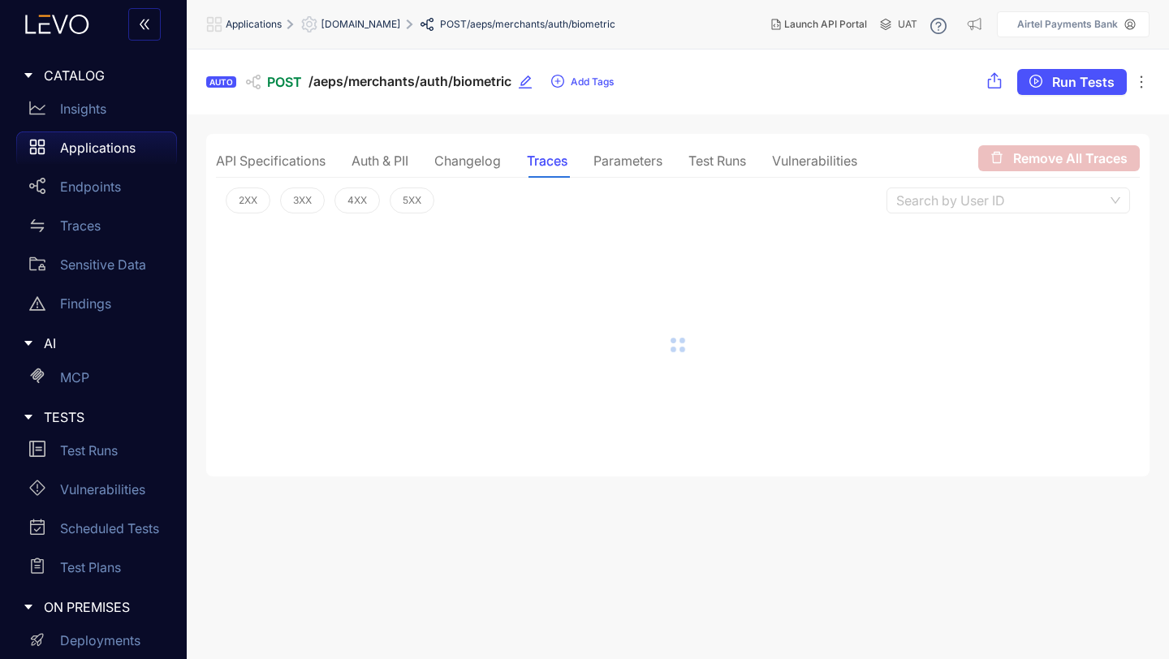
click at [640, 156] on div "Parameters" at bounding box center [628, 160] width 69 height 15
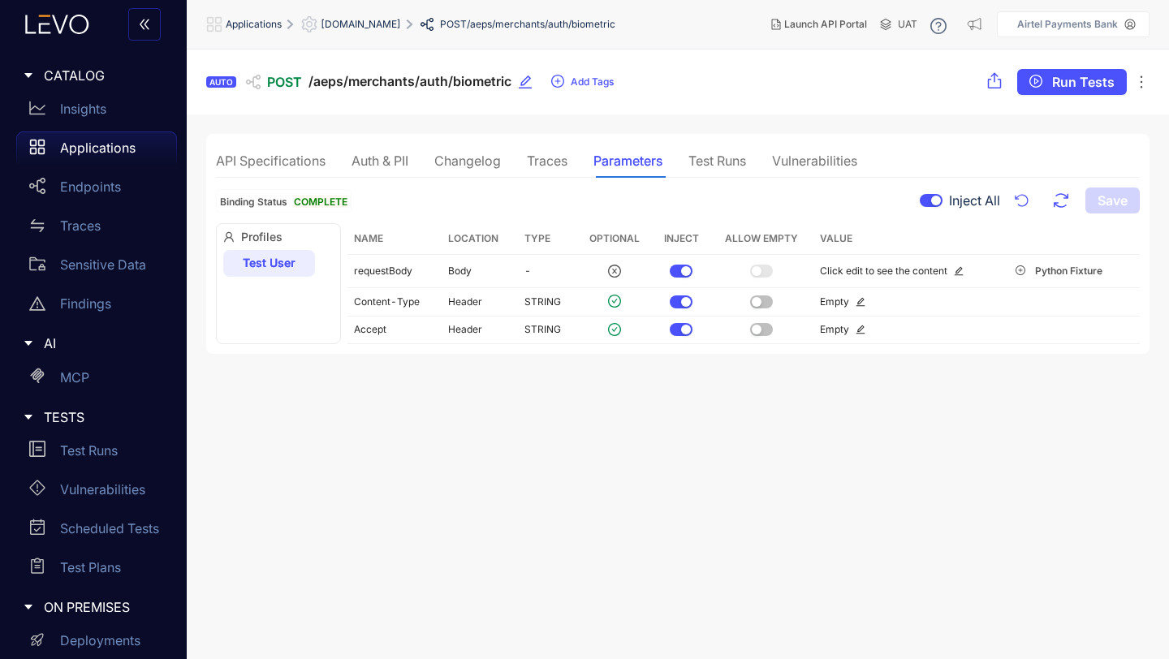
click at [706, 150] on div "Test Runs" at bounding box center [718, 161] width 58 height 34
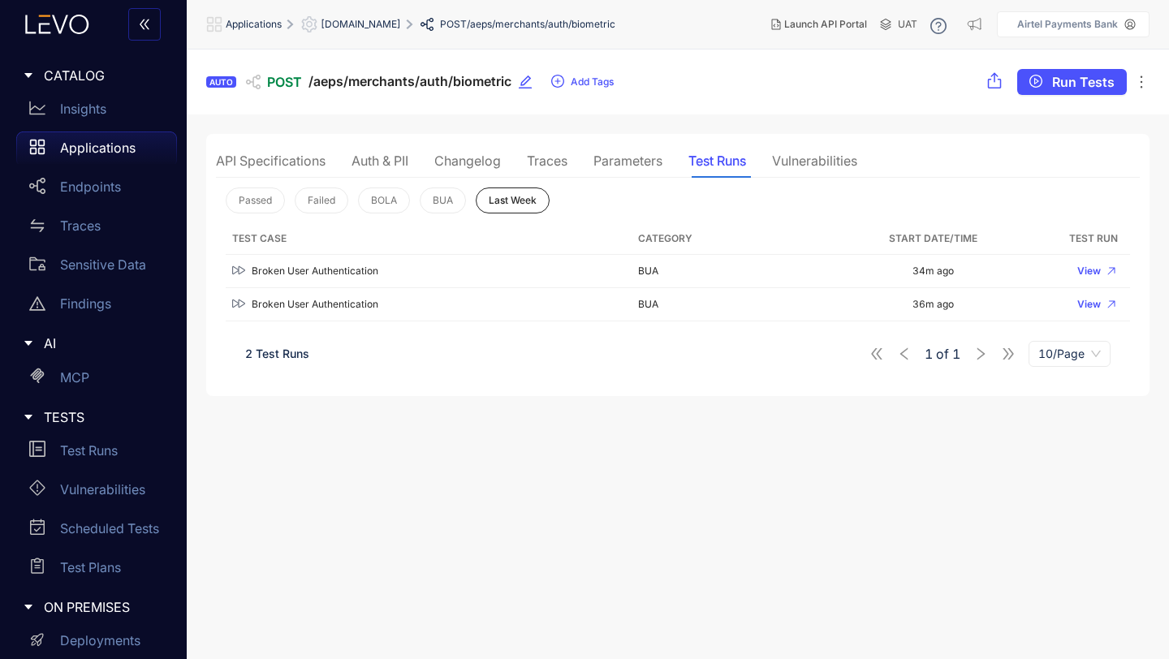
click at [778, 153] on div "Vulnerabilities" at bounding box center [814, 160] width 85 height 15
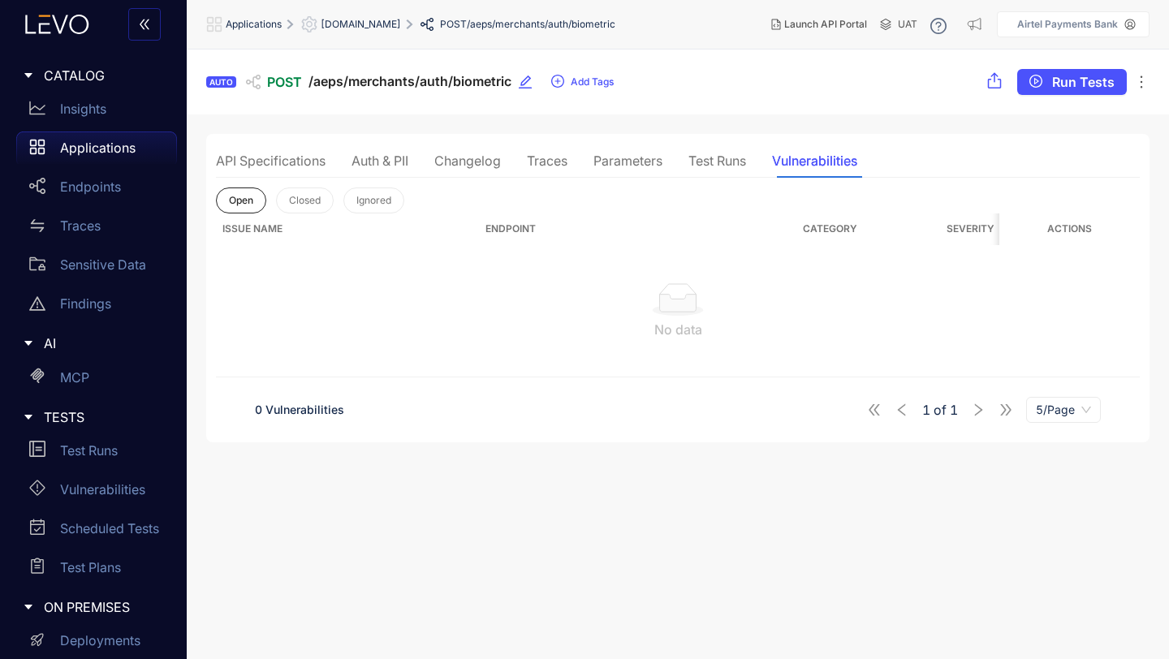
click at [282, 159] on div "API Specifications" at bounding box center [271, 160] width 110 height 15
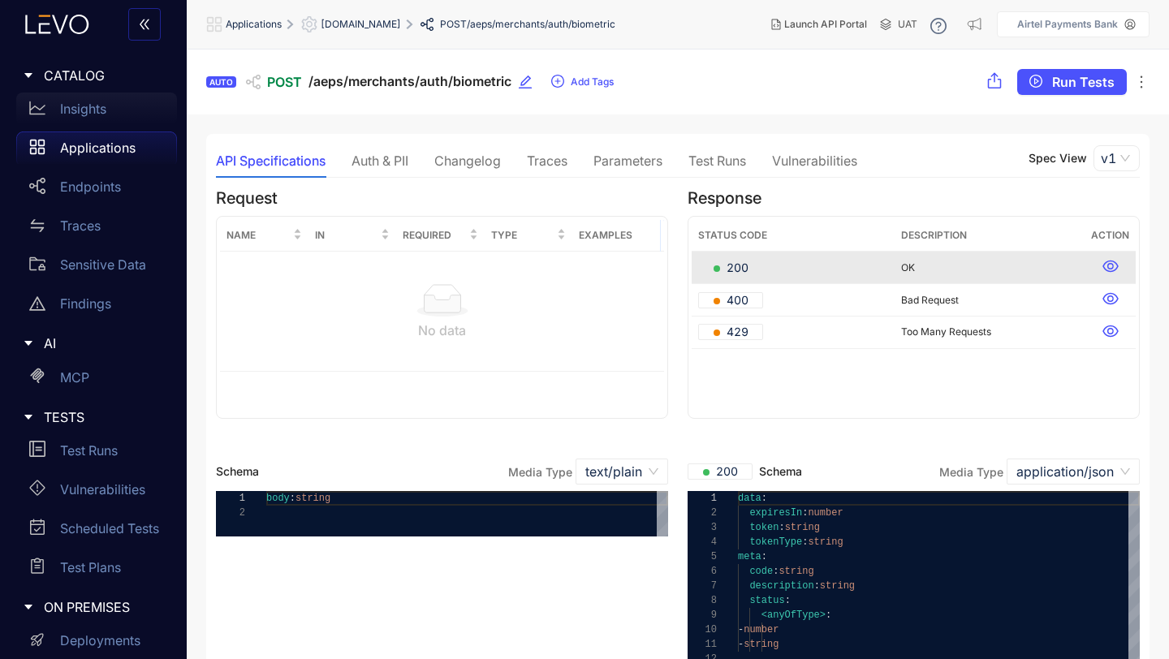
click at [83, 109] on p "Insights" at bounding box center [83, 108] width 46 height 15
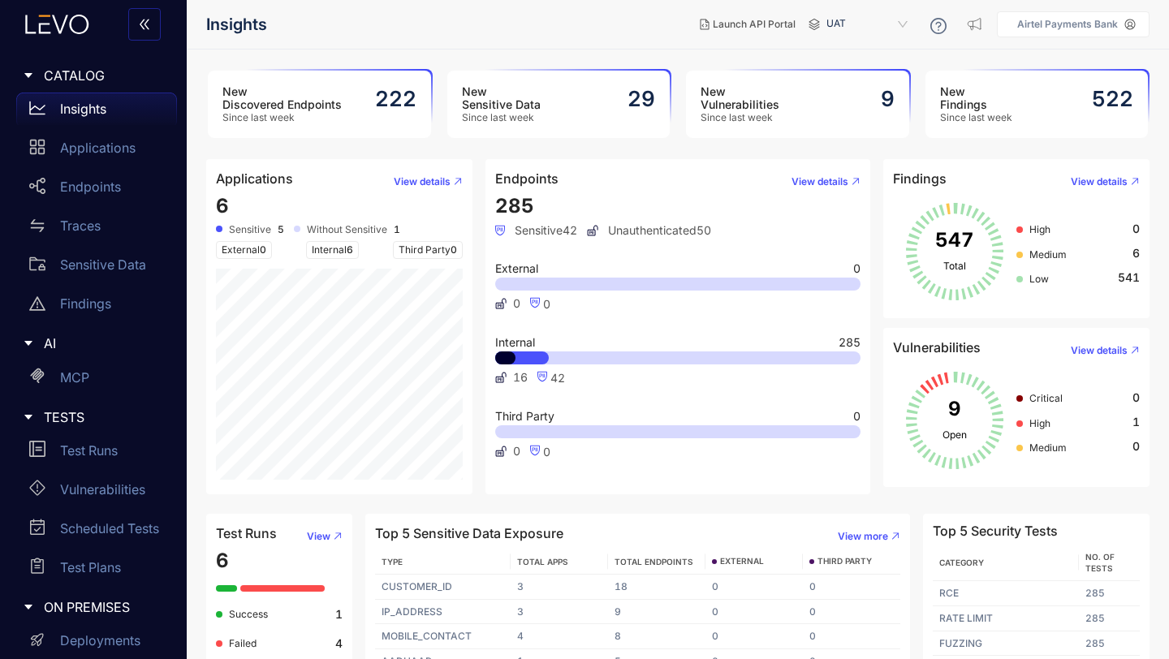
scroll to position [57, 0]
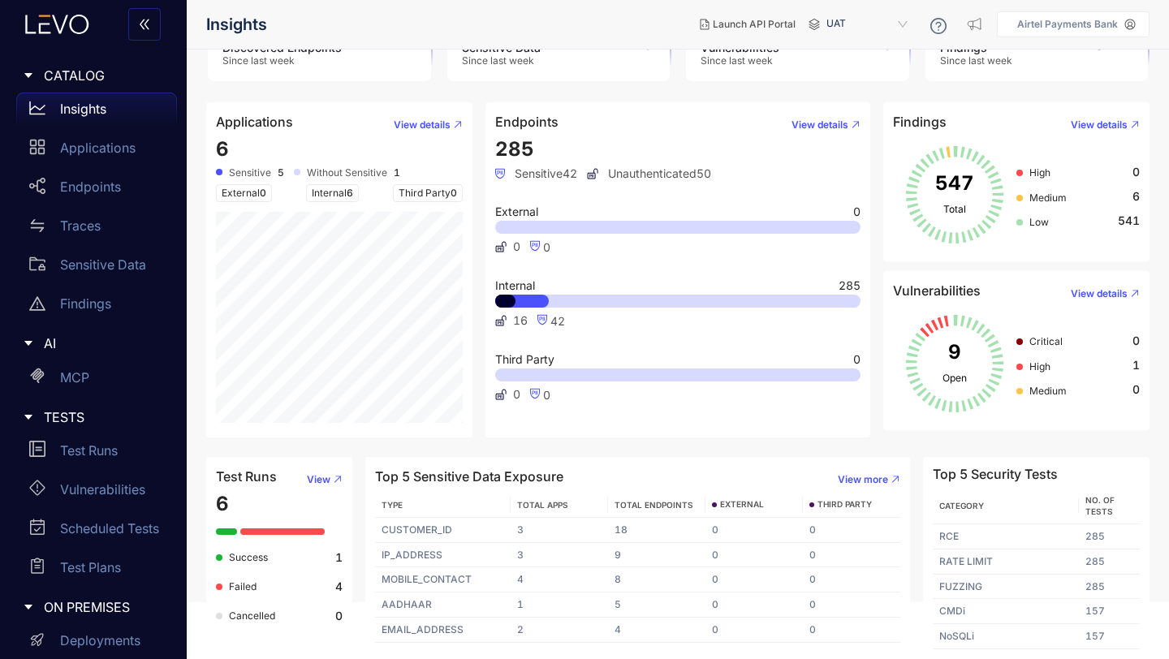
click at [585, 295] on div at bounding box center [678, 301] width 366 height 13
